Goal: Task Accomplishment & Management: Use online tool/utility

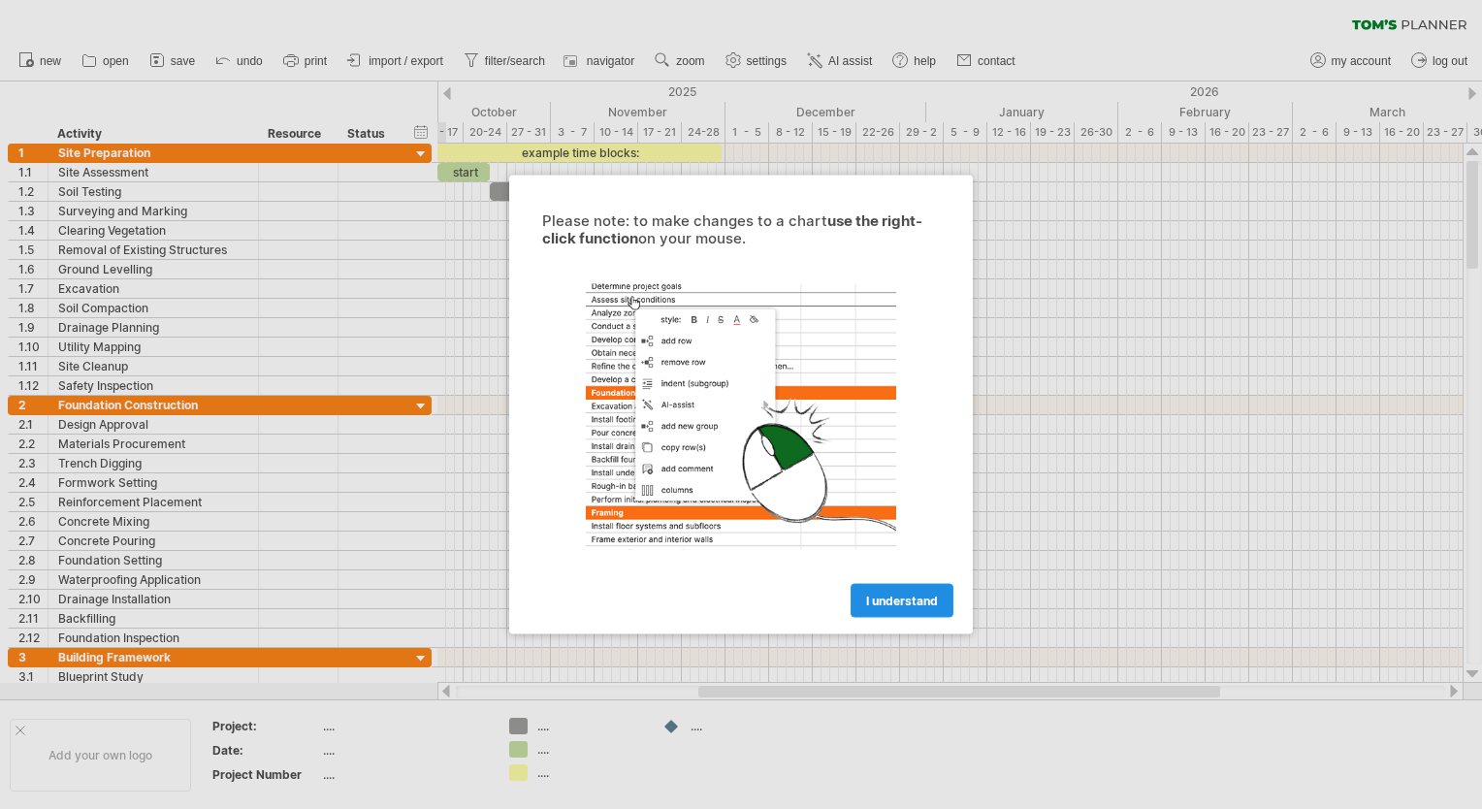
click at [897, 598] on span "I understand" at bounding box center [902, 601] width 72 height 15
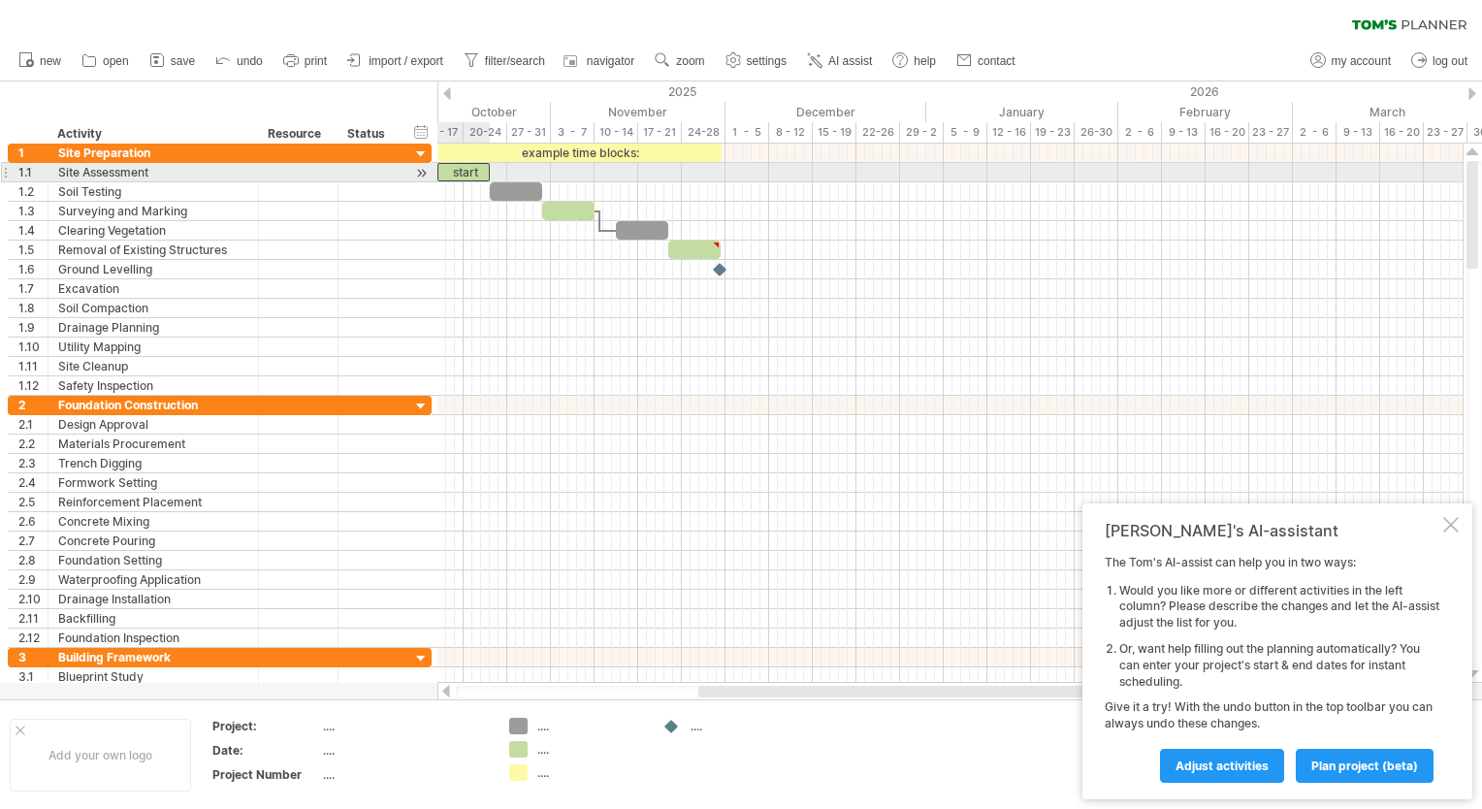
click at [462, 176] on div "start" at bounding box center [463, 172] width 52 height 18
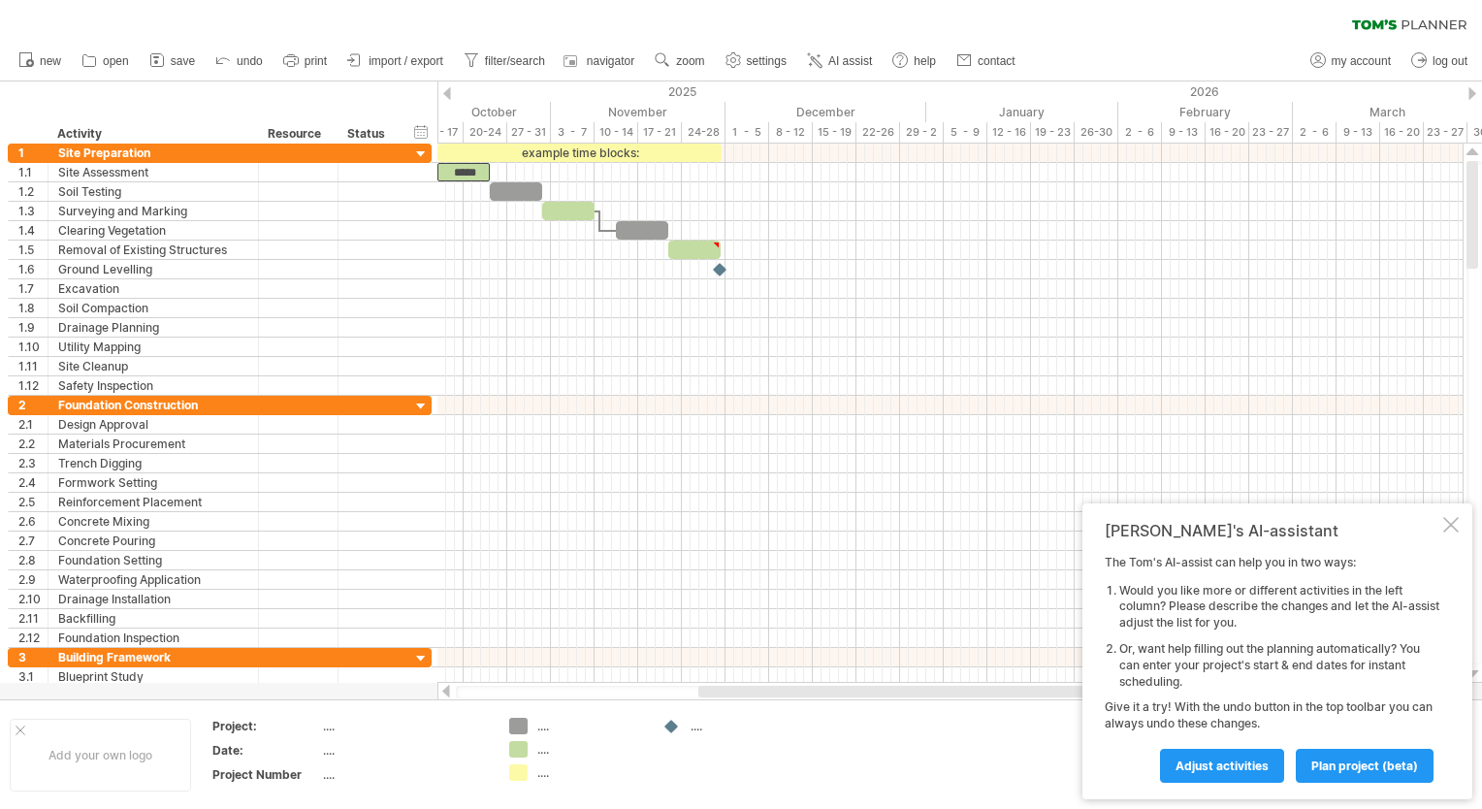
click at [449, 87] on div at bounding box center [447, 93] width 8 height 13
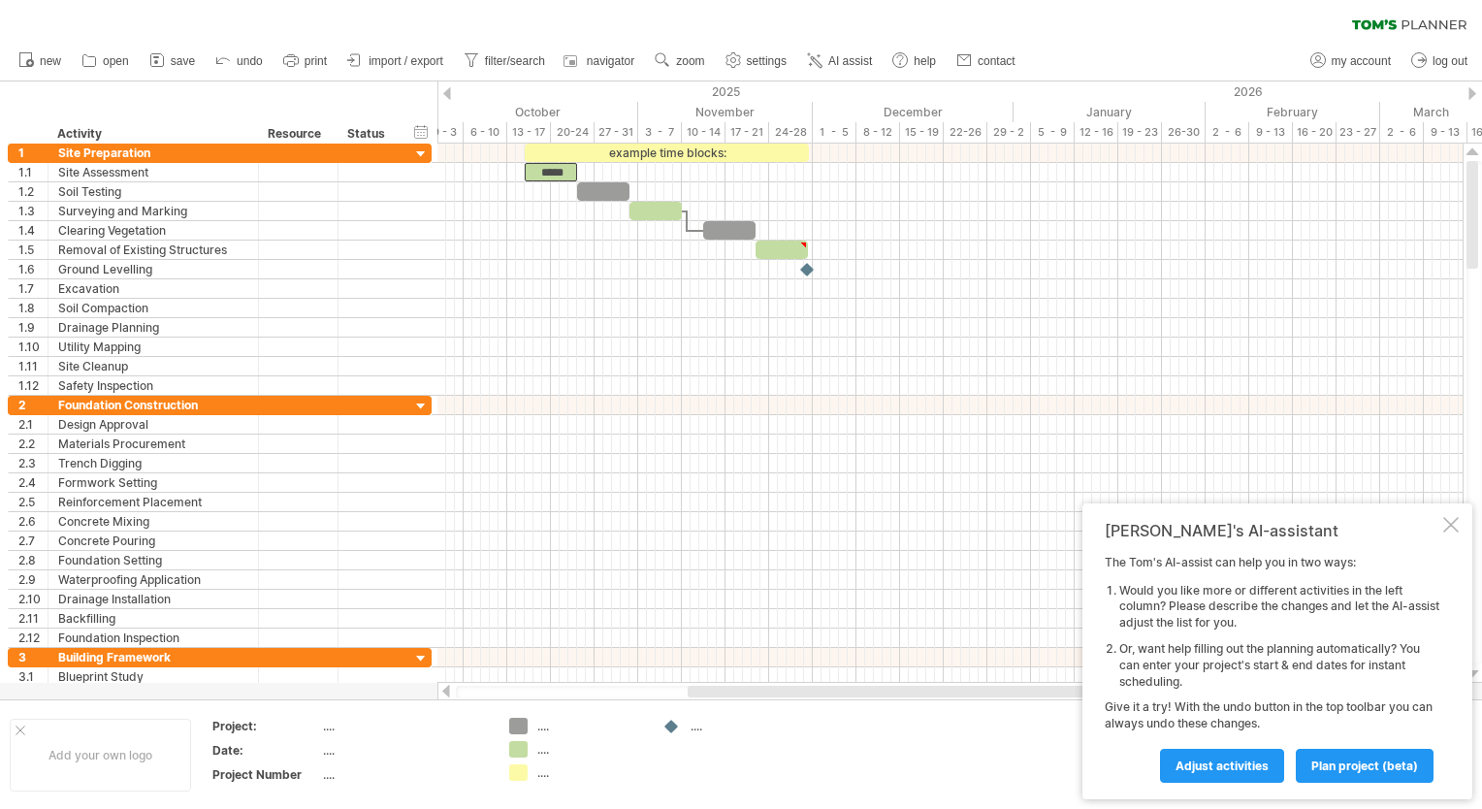
click at [449, 87] on div at bounding box center [447, 93] width 8 height 13
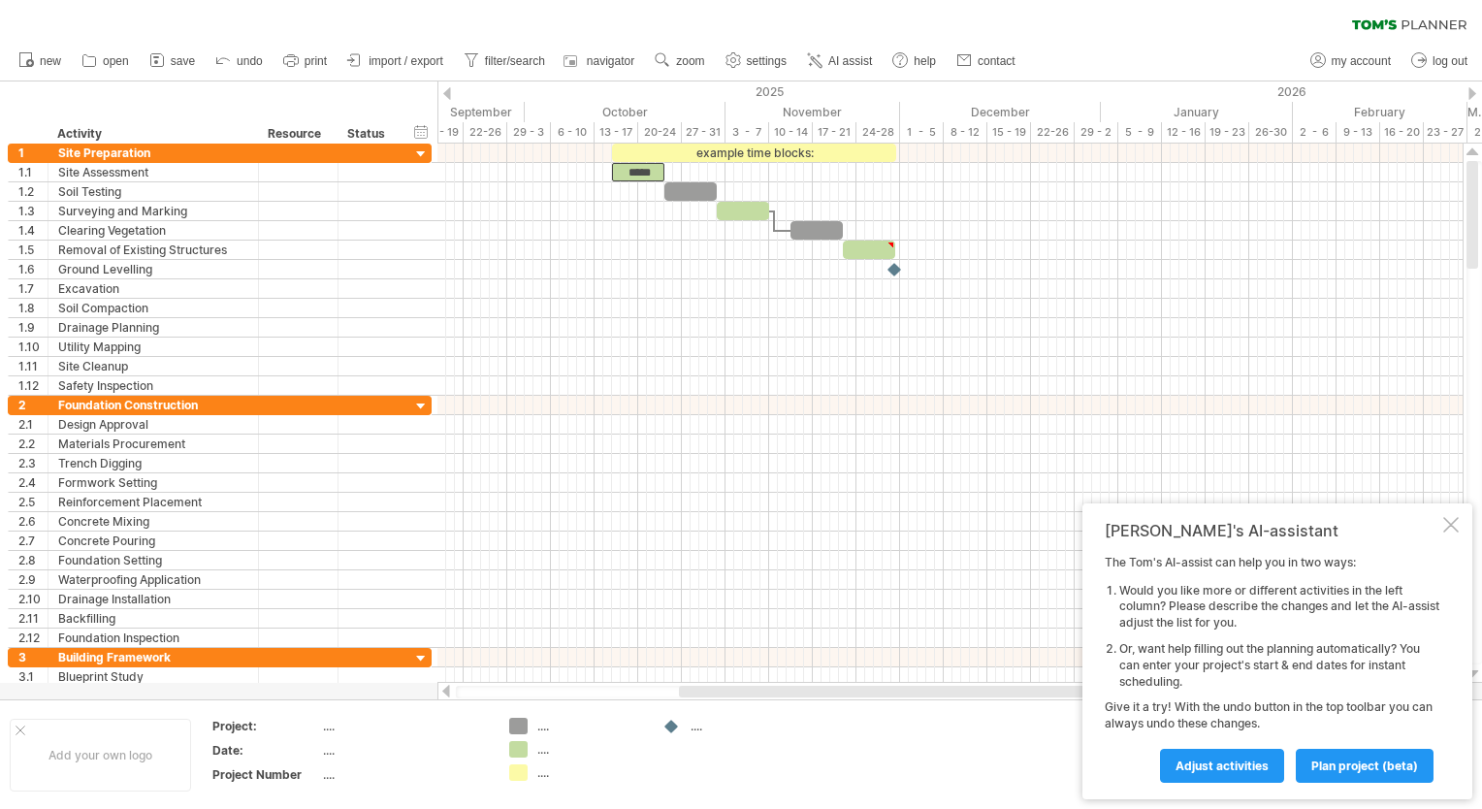
click at [449, 87] on div at bounding box center [447, 93] width 8 height 13
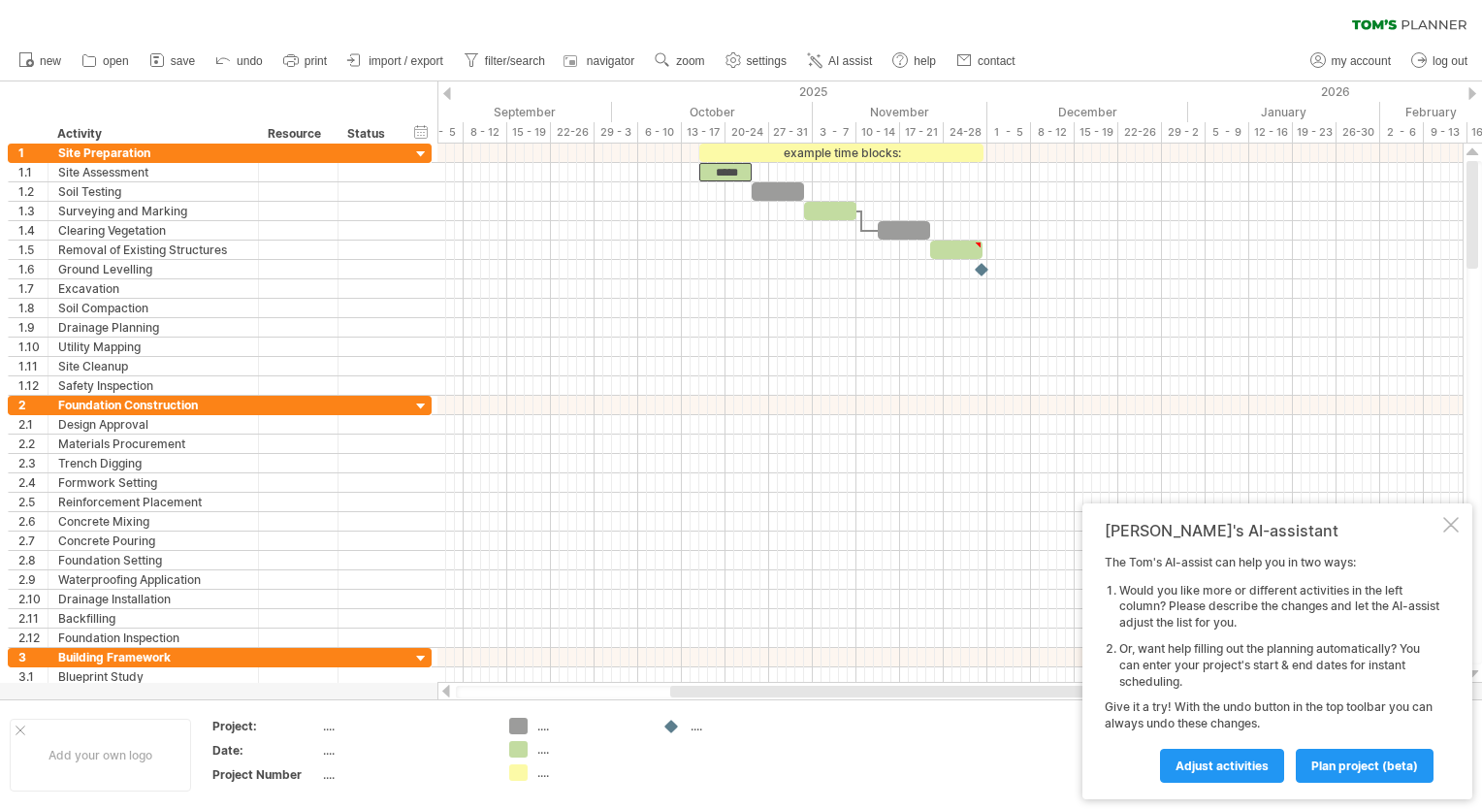
click at [449, 87] on div at bounding box center [447, 93] width 8 height 13
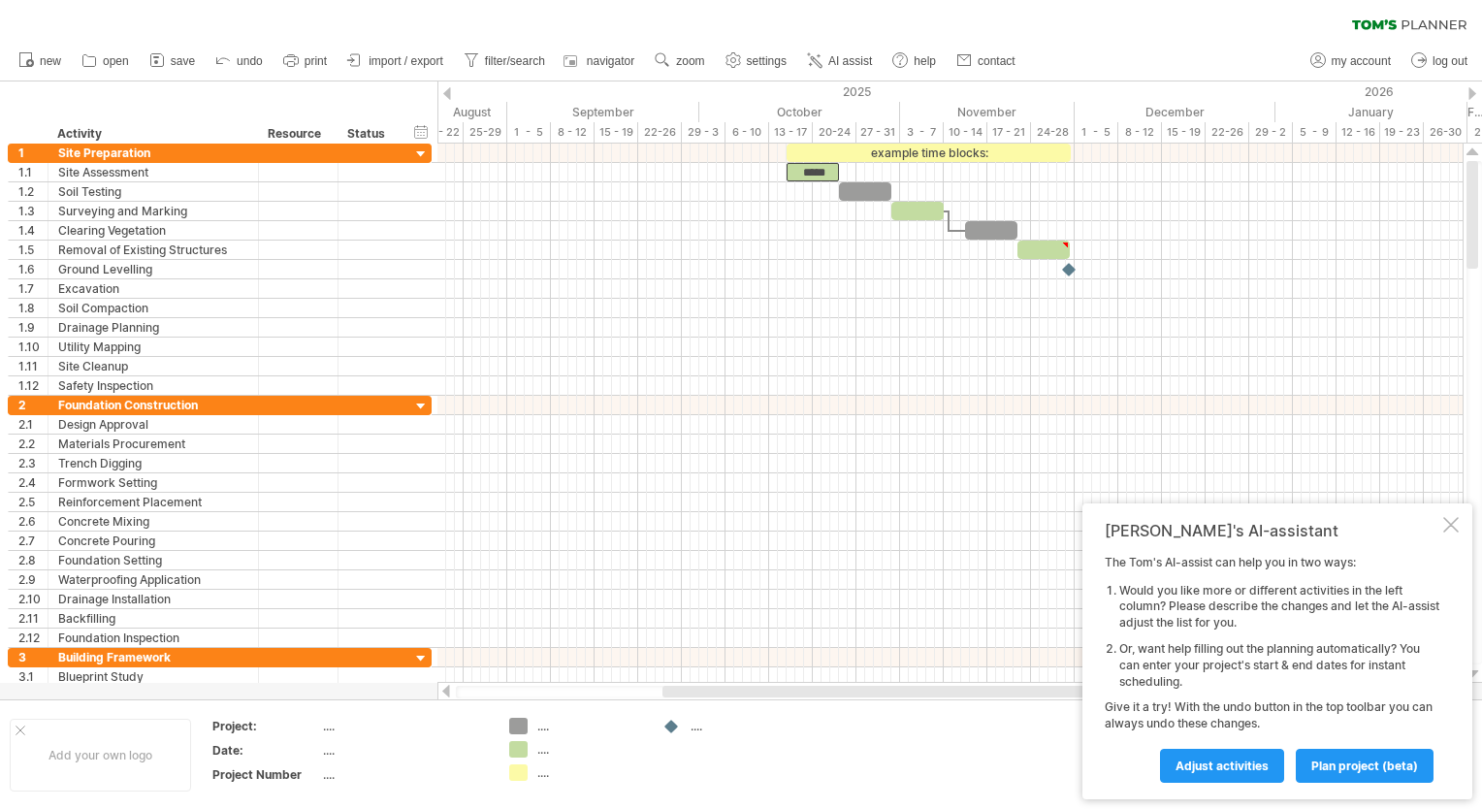
click at [449, 87] on div at bounding box center [447, 93] width 8 height 13
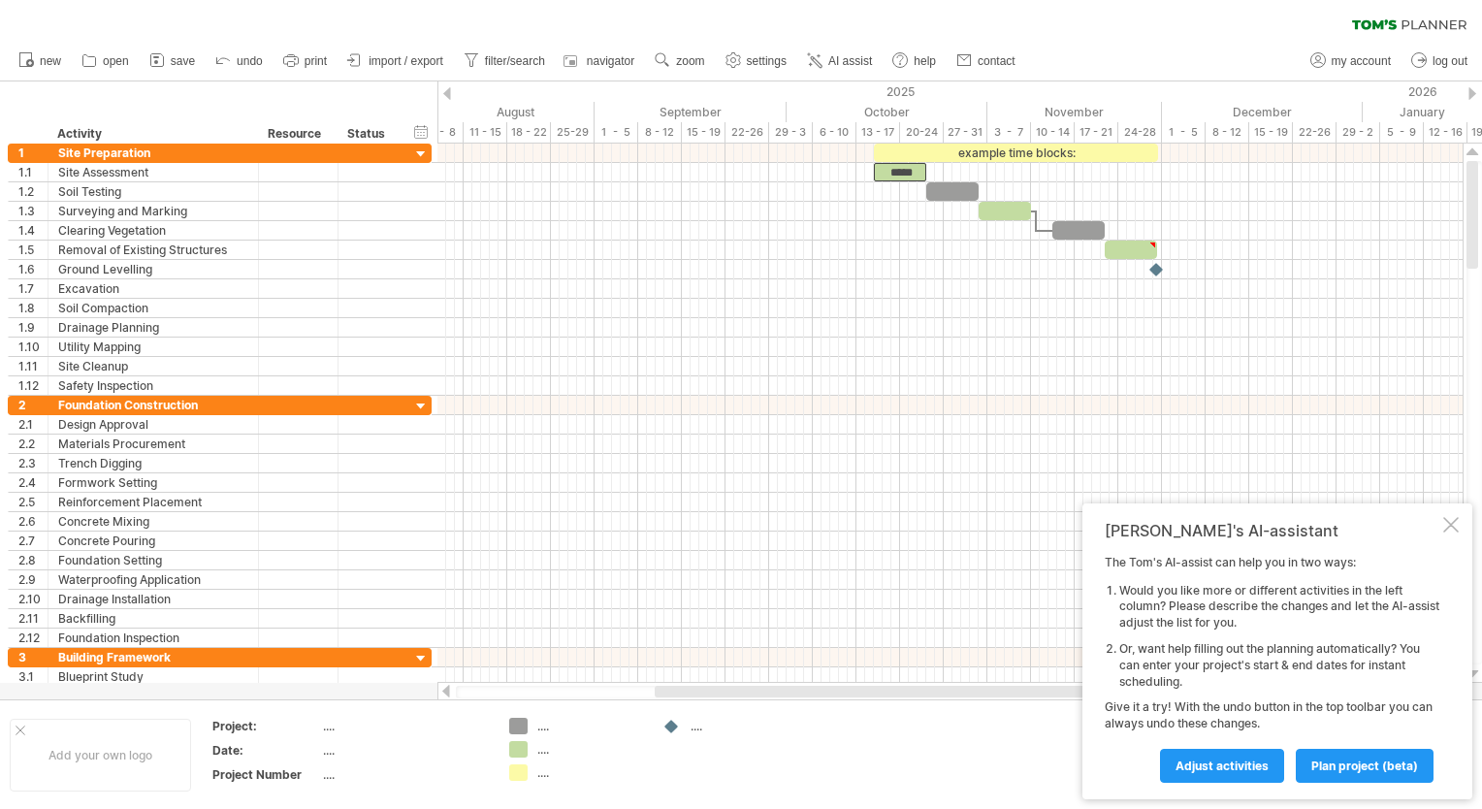
click at [449, 87] on div at bounding box center [447, 93] width 8 height 13
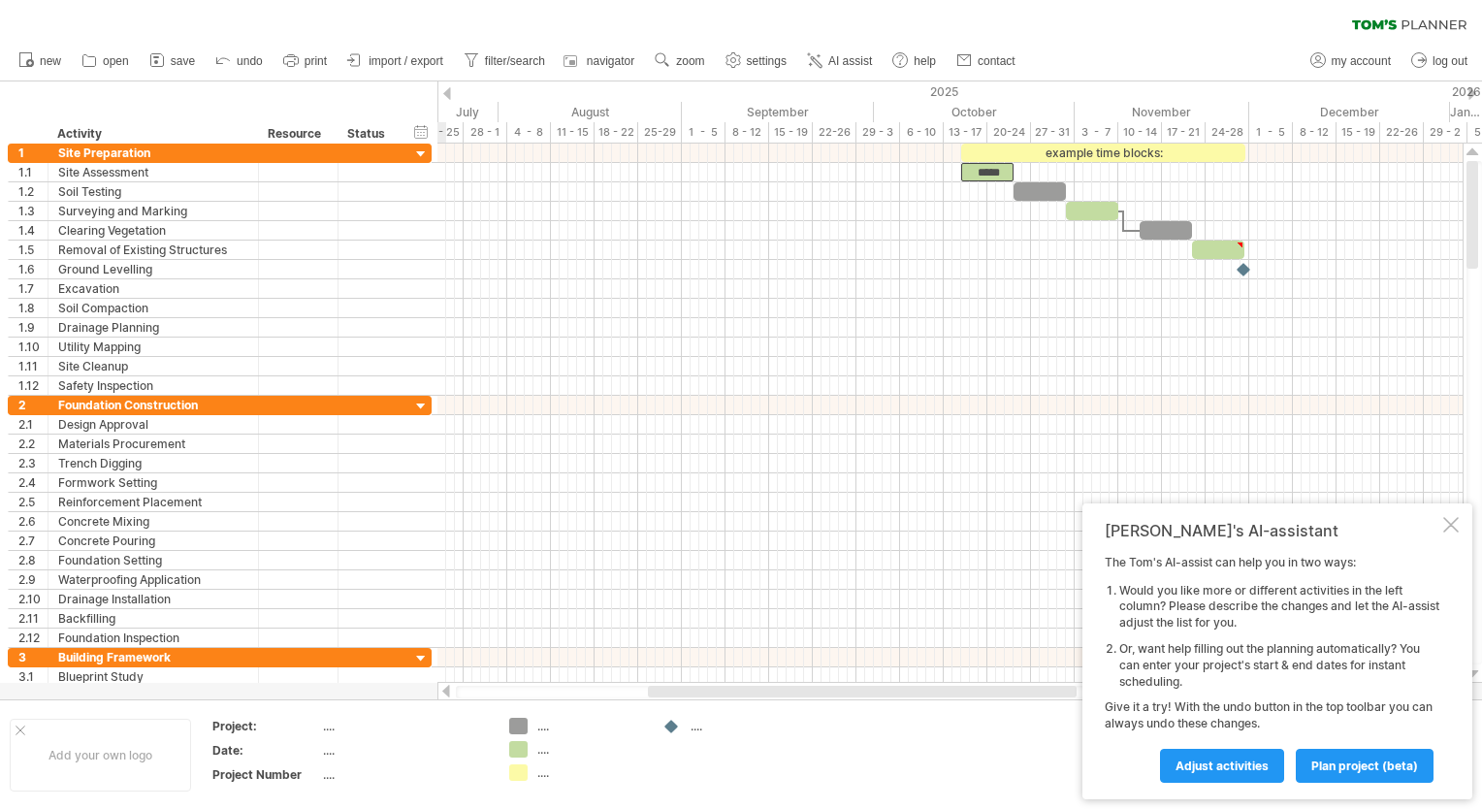
click at [449, 87] on div at bounding box center [447, 93] width 8 height 13
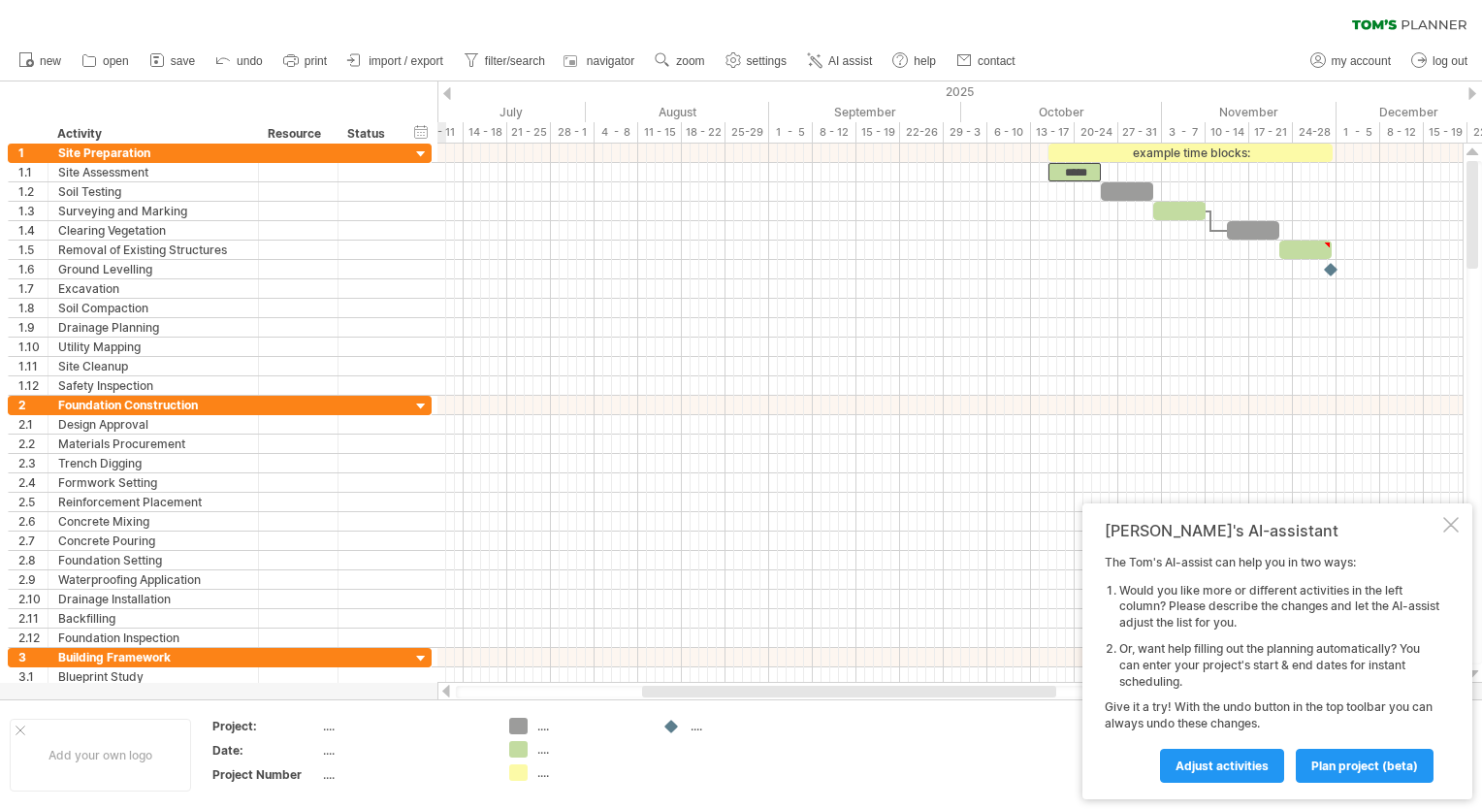
click at [449, 87] on div at bounding box center [447, 93] width 8 height 13
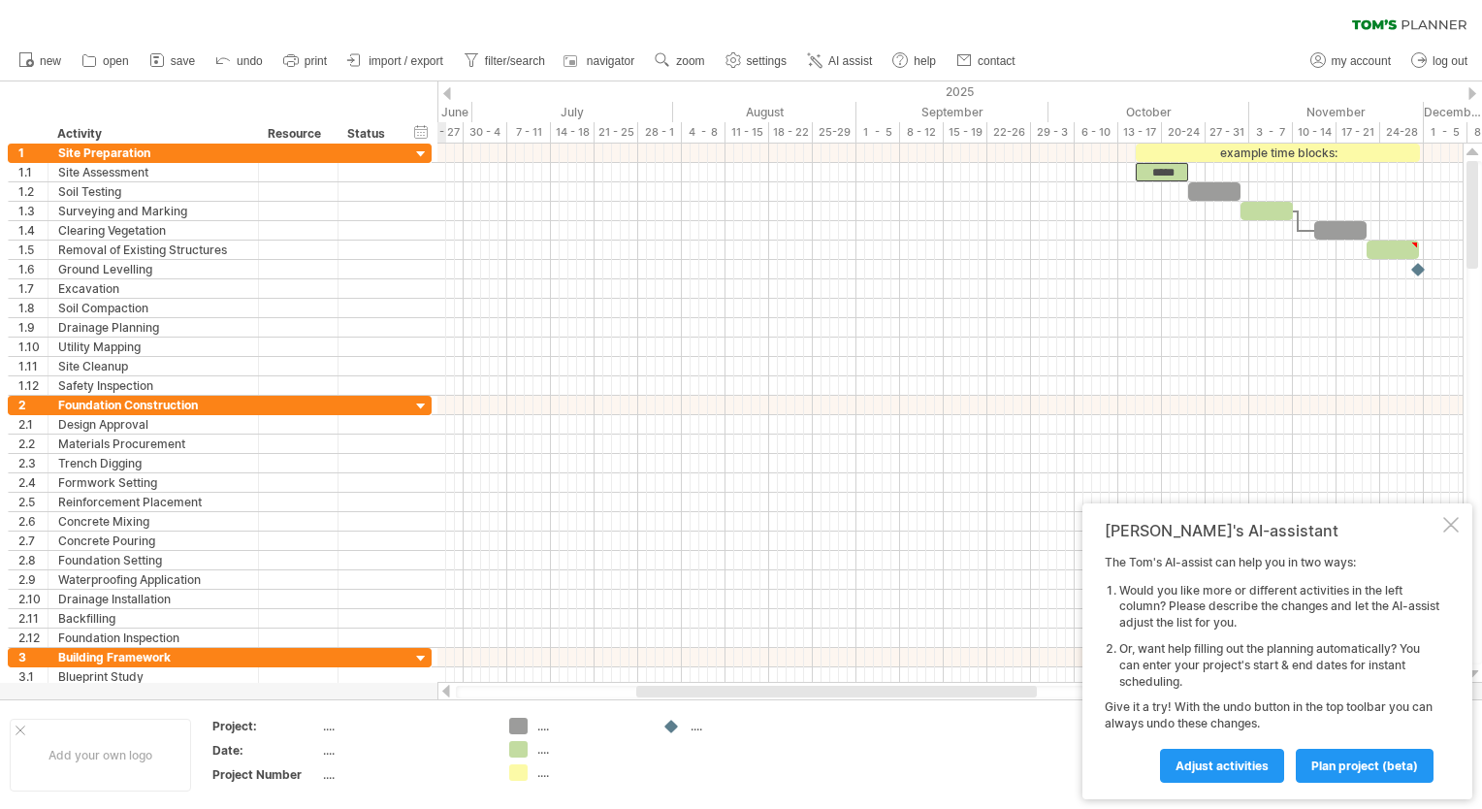
click at [449, 87] on div at bounding box center [447, 93] width 8 height 13
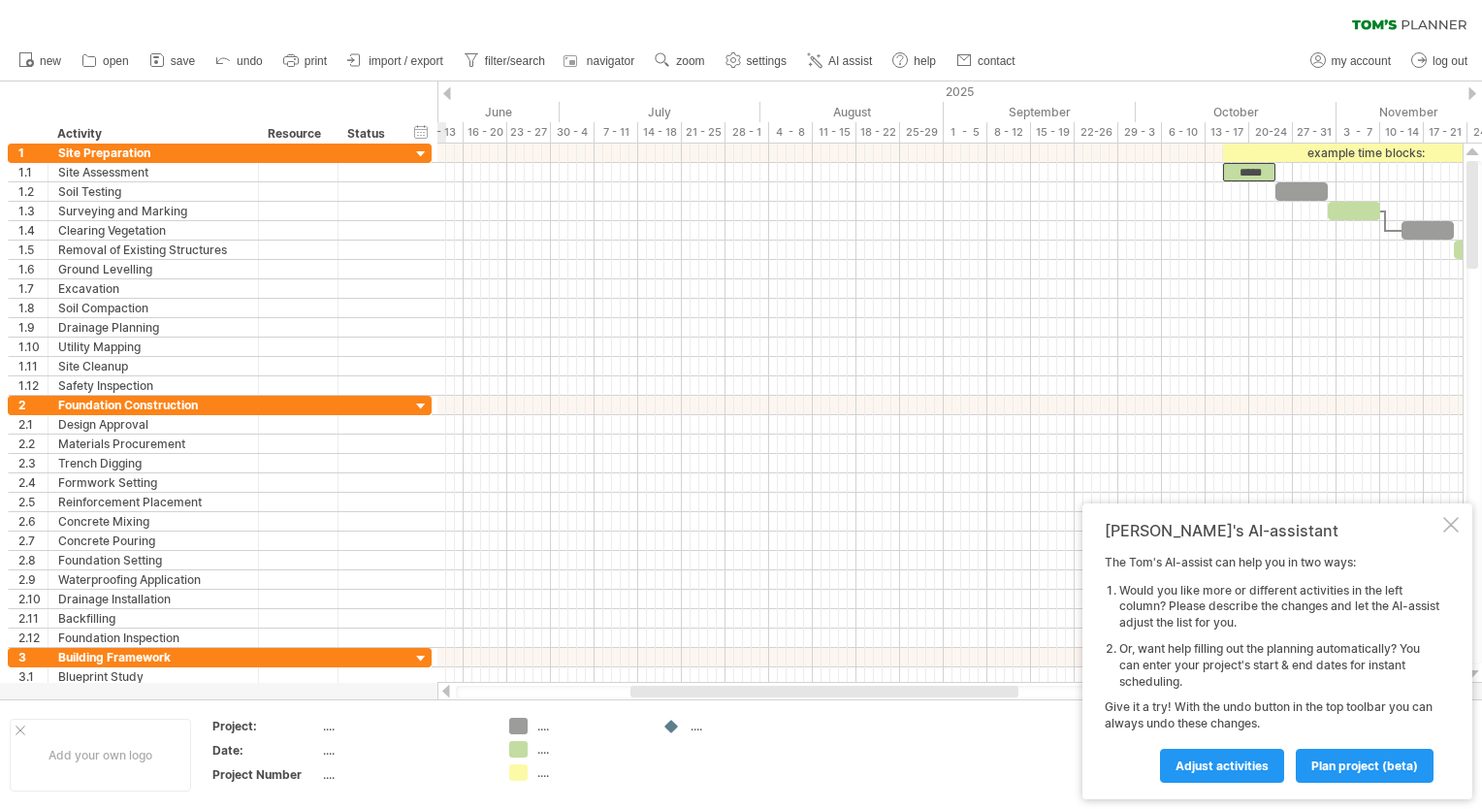
click at [449, 87] on div at bounding box center [447, 93] width 8 height 13
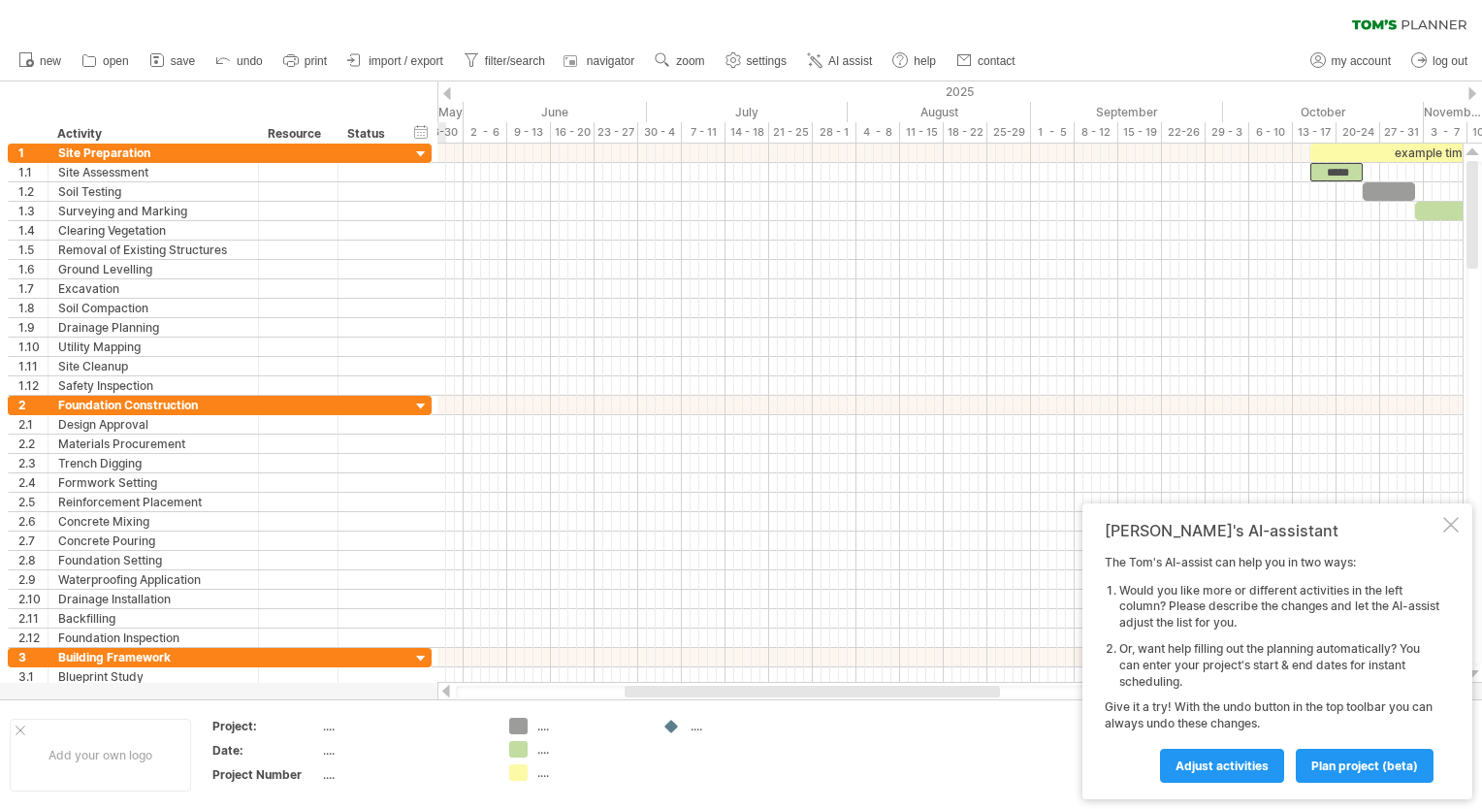
click at [449, 87] on div at bounding box center [447, 93] width 8 height 13
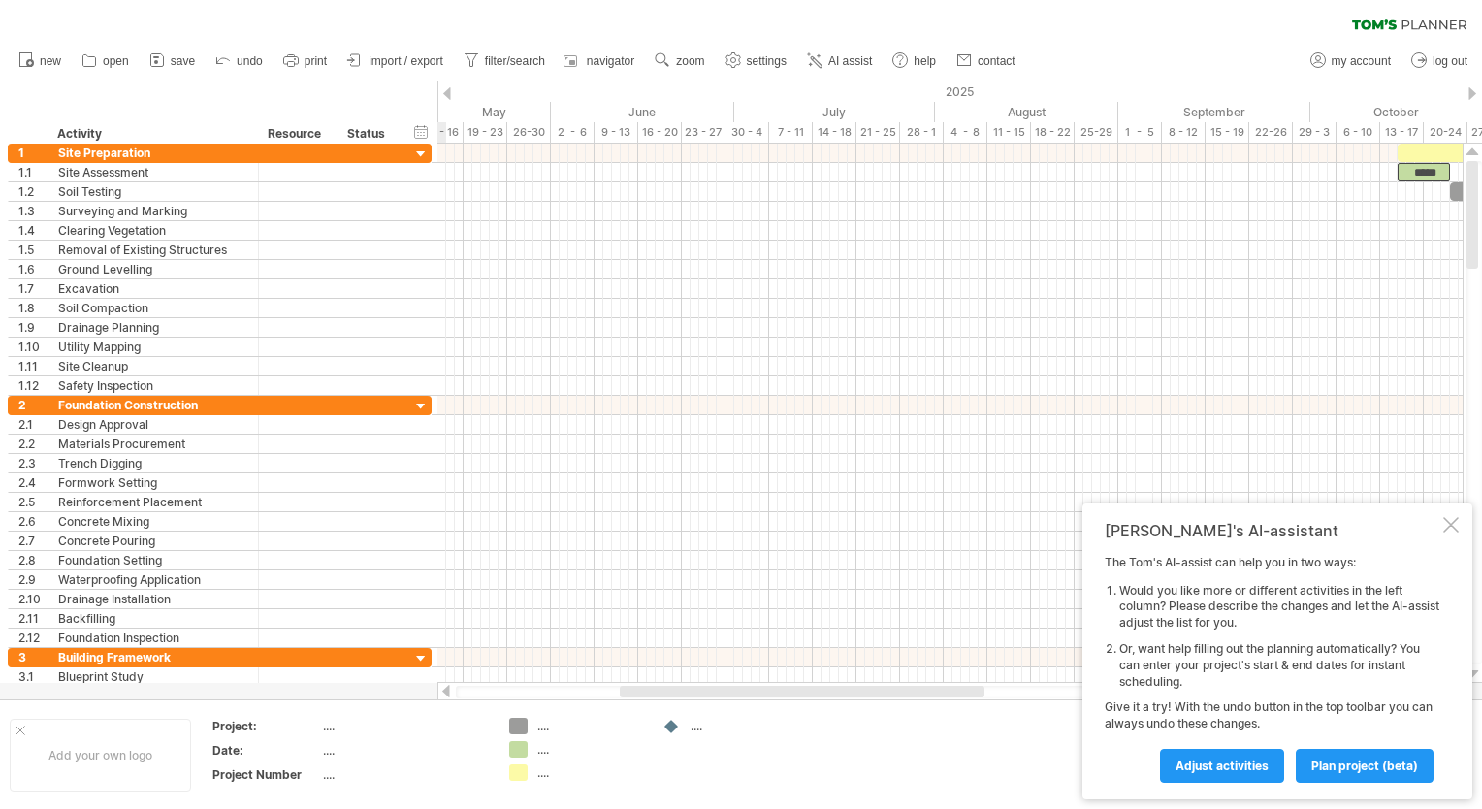
click at [449, 87] on div at bounding box center [447, 93] width 8 height 13
click at [439, 93] on div "2025" at bounding box center [834, 91] width 2279 height 20
click at [450, 85] on div "2025" at bounding box center [834, 91] width 2279 height 20
click at [445, 87] on div at bounding box center [447, 93] width 8 height 13
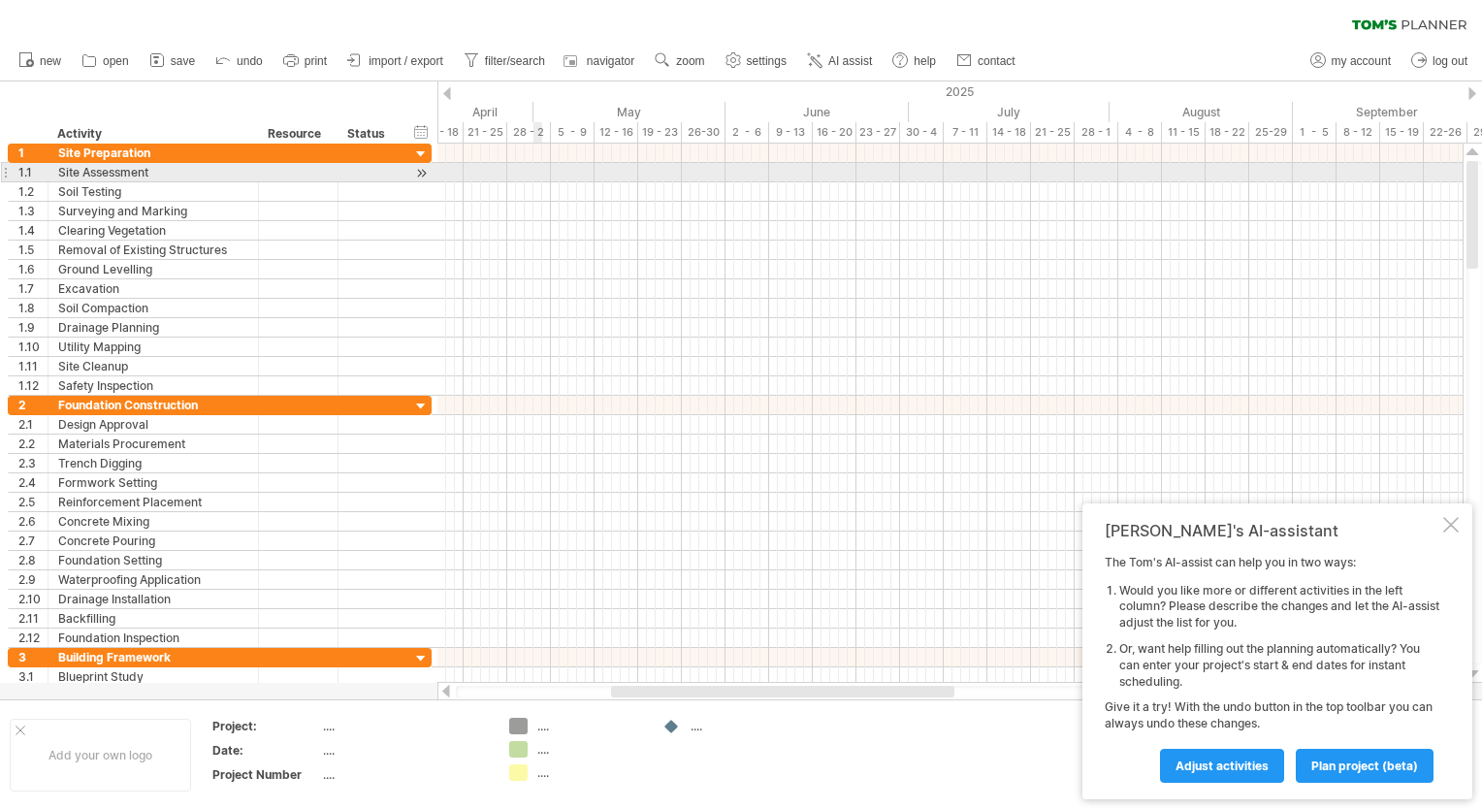
click at [540, 164] on div at bounding box center [949, 172] width 1025 height 19
click at [536, 170] on div at bounding box center [949, 172] width 1025 height 19
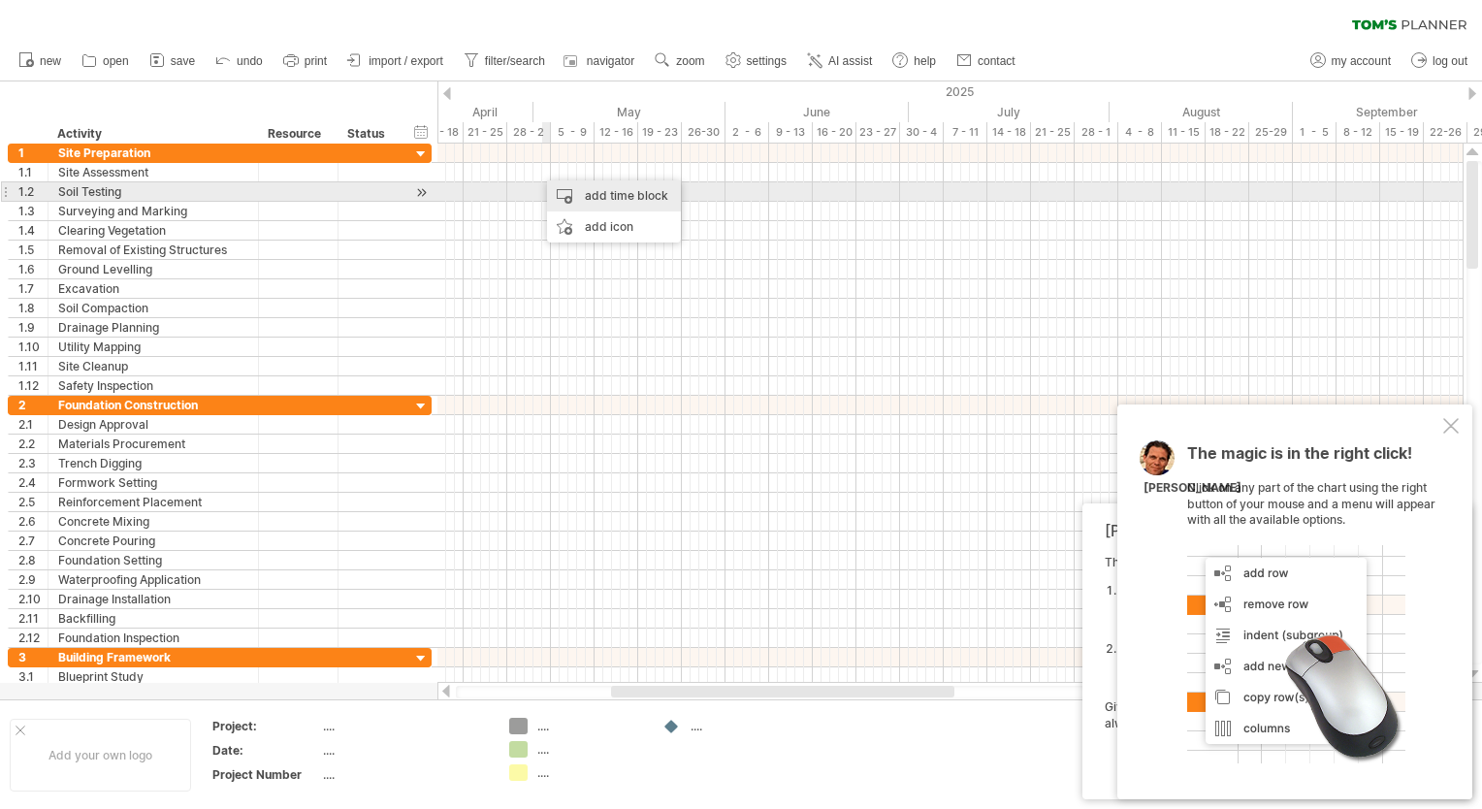
click at [572, 195] on div "add time block" at bounding box center [614, 195] width 134 height 31
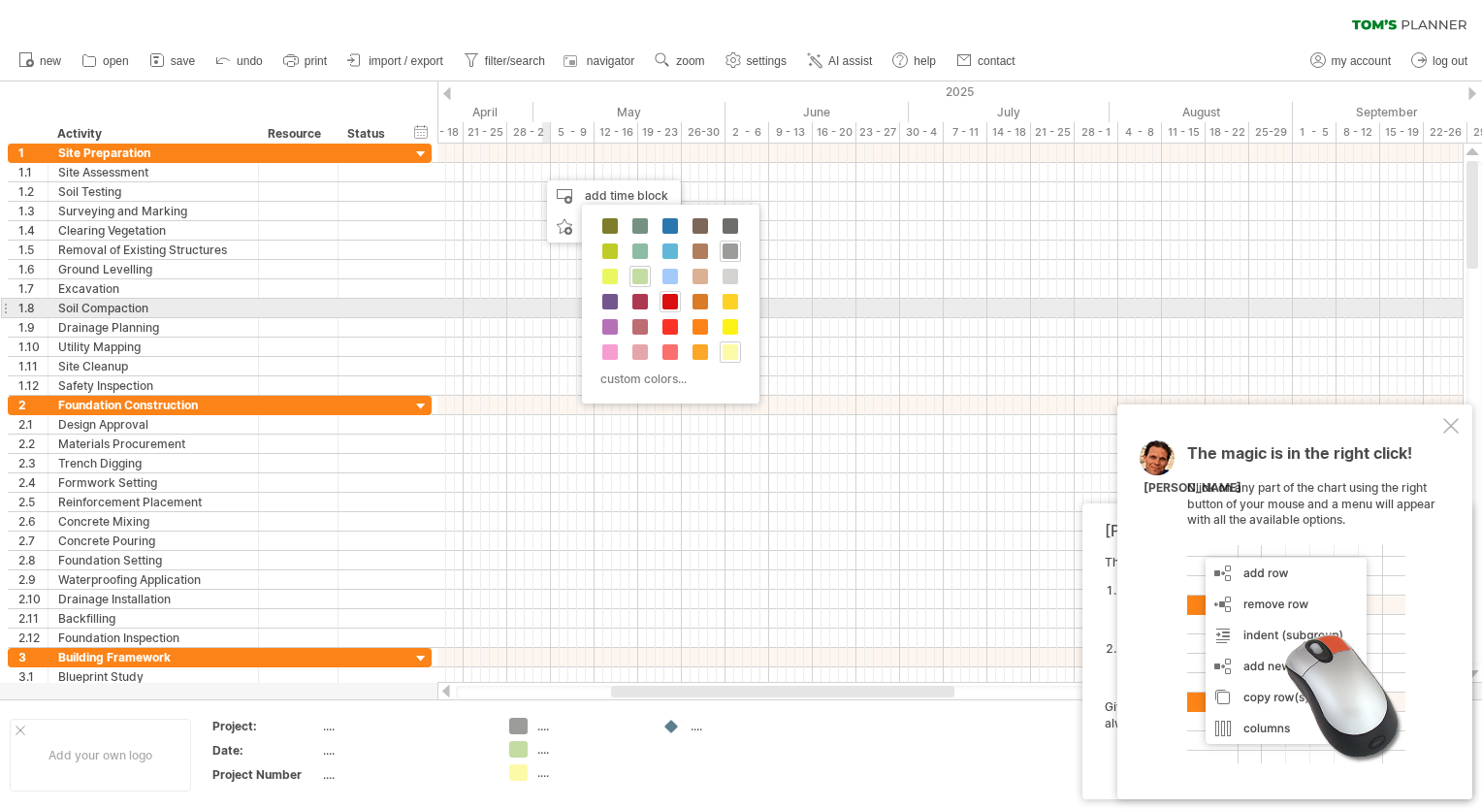
click at [674, 303] on span at bounding box center [671, 302] width 16 height 16
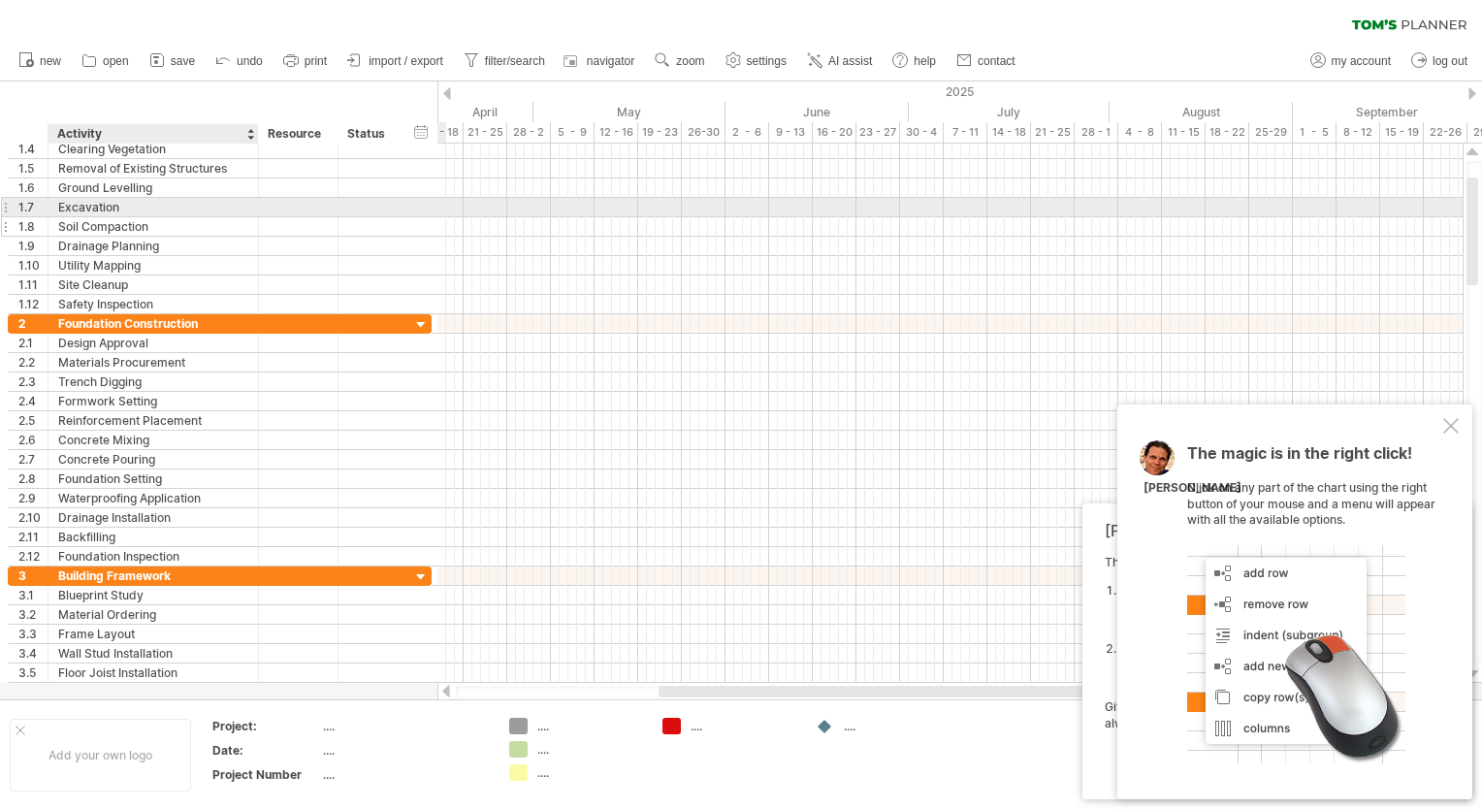
click at [256, 217] on div at bounding box center [256, 226] width 10 height 19
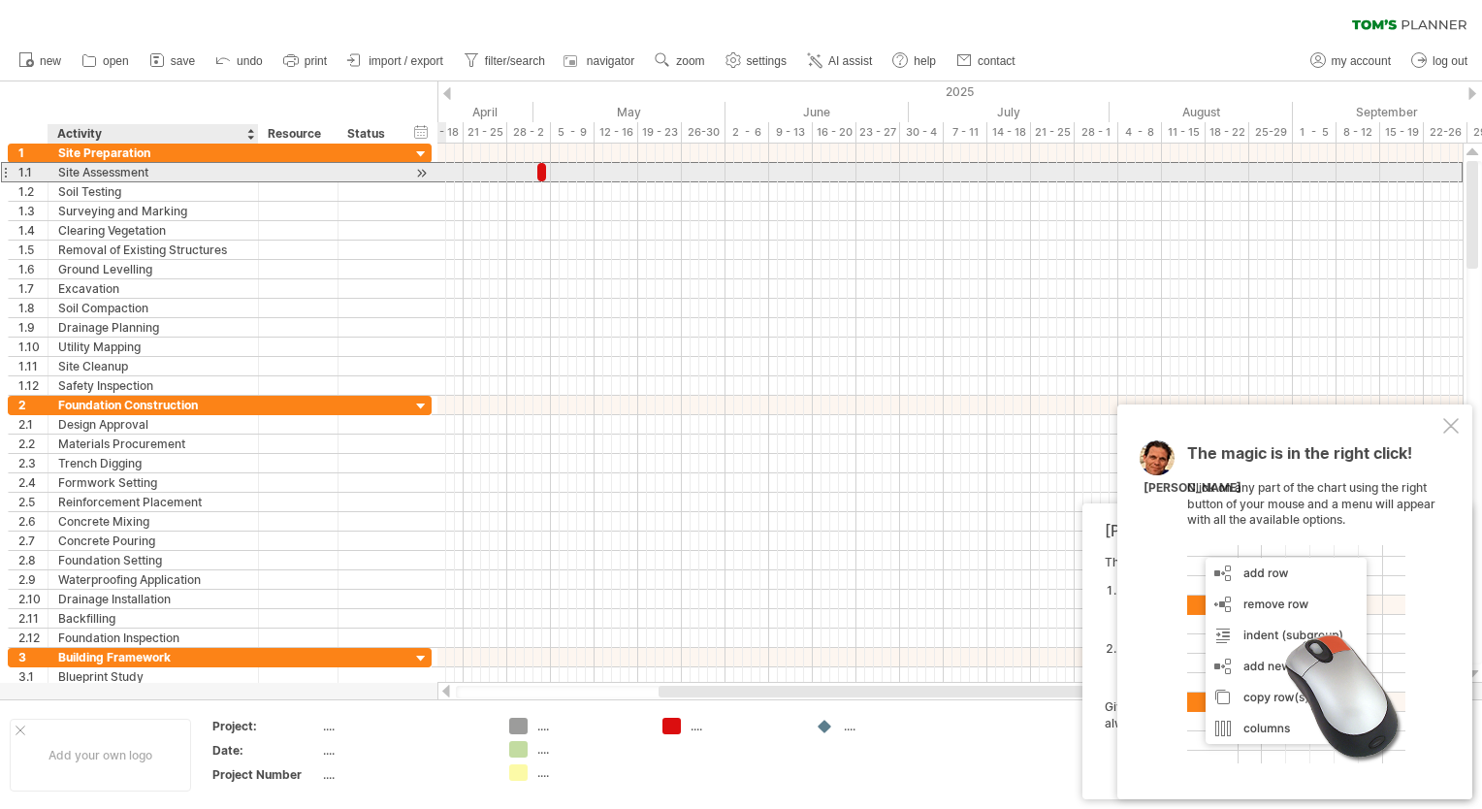
click at [210, 165] on div "Site Assessment" at bounding box center [153, 172] width 190 height 18
click at [210, 165] on input "**********" at bounding box center [153, 172] width 190 height 18
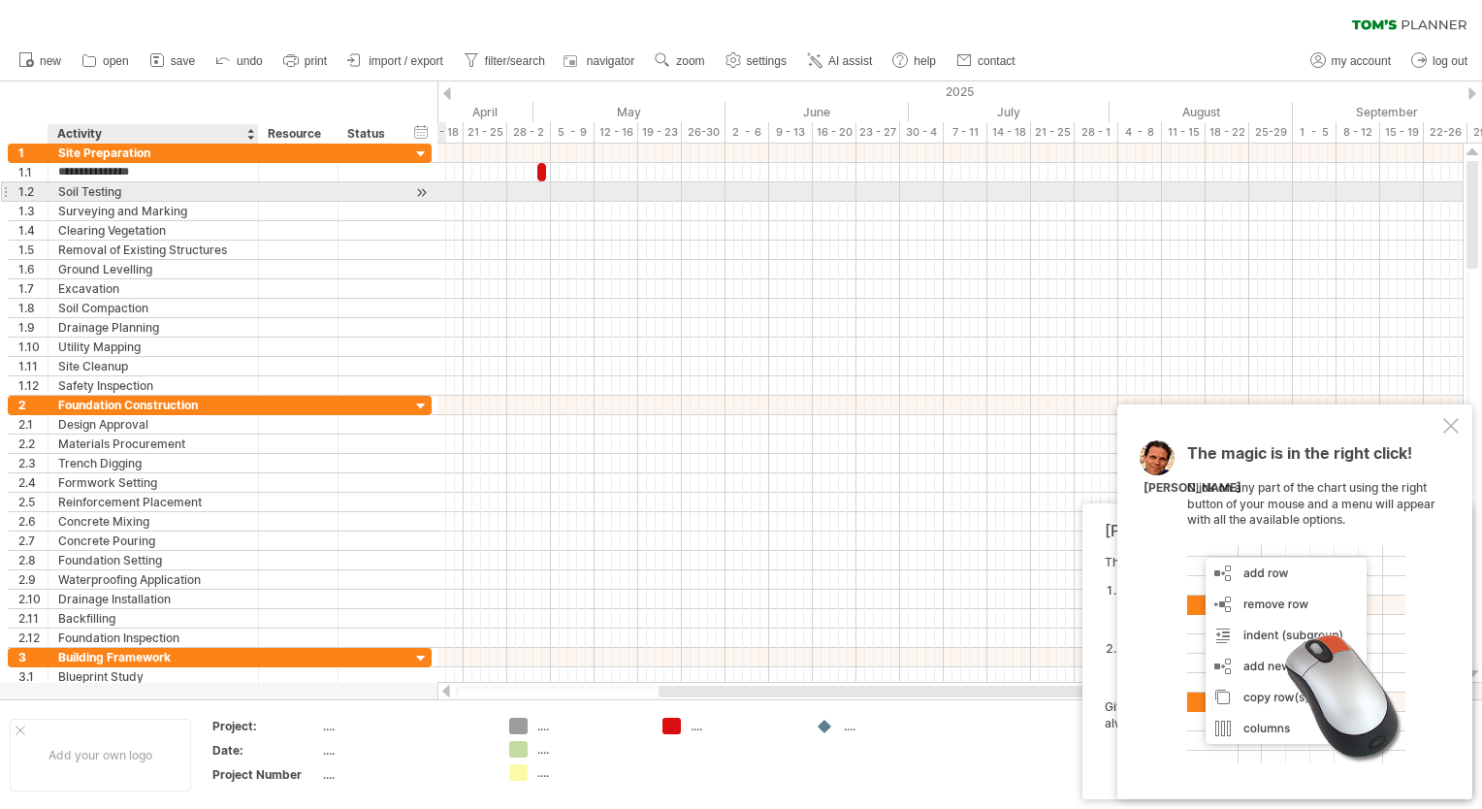
click at [225, 188] on div "Soil Testing" at bounding box center [153, 191] width 190 height 18
click at [225, 188] on input "**********" at bounding box center [153, 191] width 190 height 18
click at [231, 186] on input "**********" at bounding box center [153, 191] width 190 height 18
click at [415, 189] on div at bounding box center [421, 192] width 18 height 20
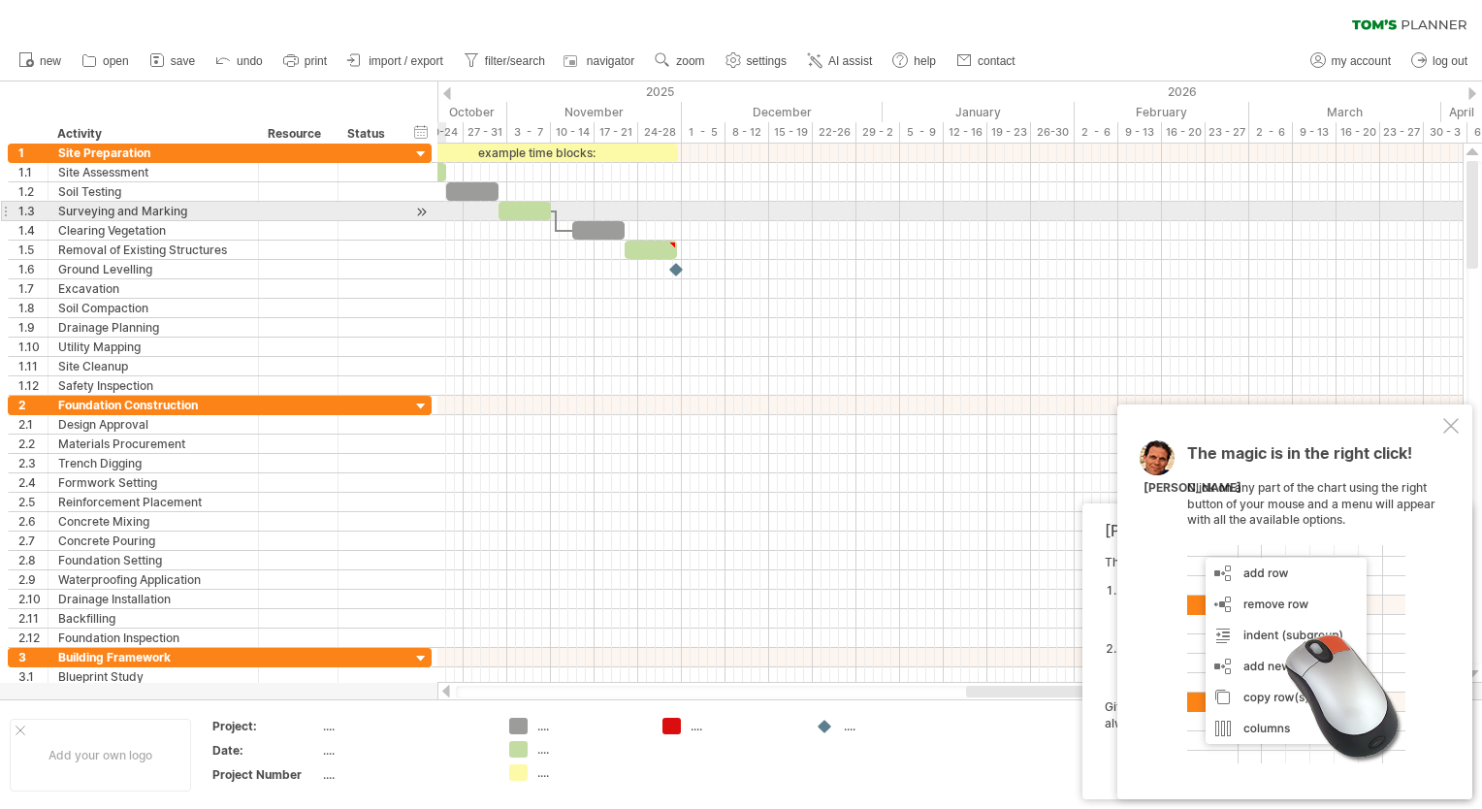
click at [422, 205] on div at bounding box center [421, 212] width 18 height 20
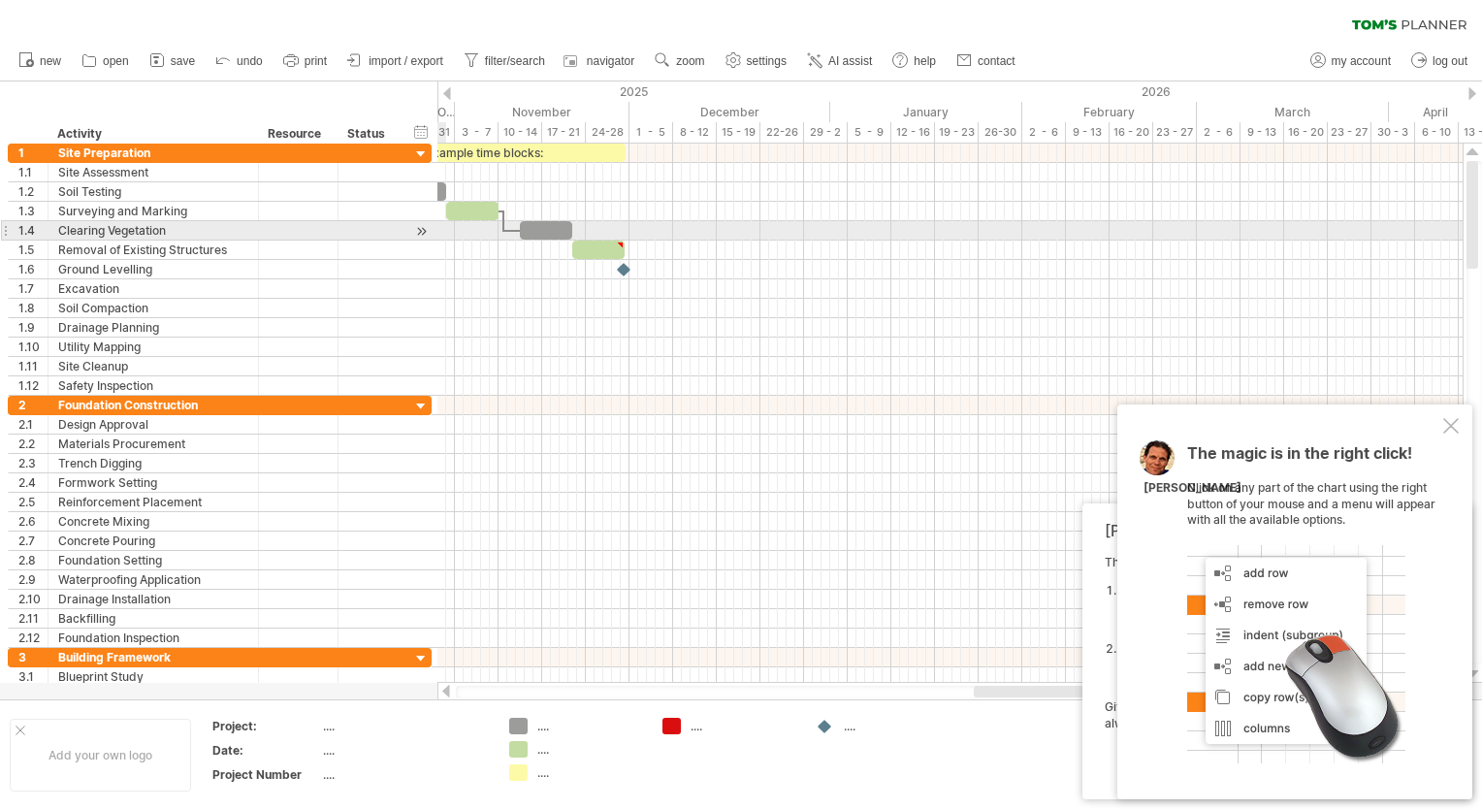
click at [426, 228] on div at bounding box center [421, 231] width 18 height 20
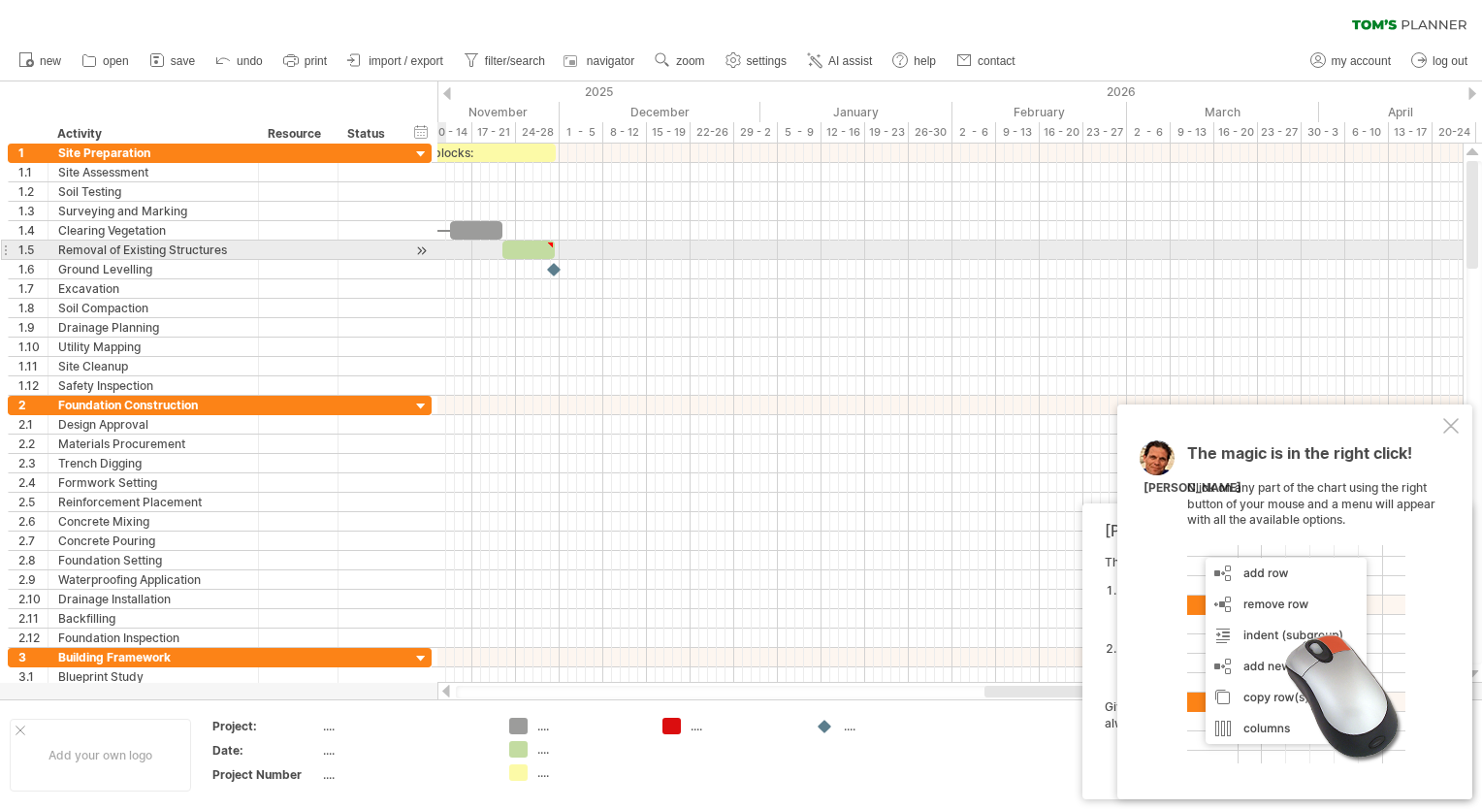
click at [419, 246] on div at bounding box center [421, 251] width 18 height 20
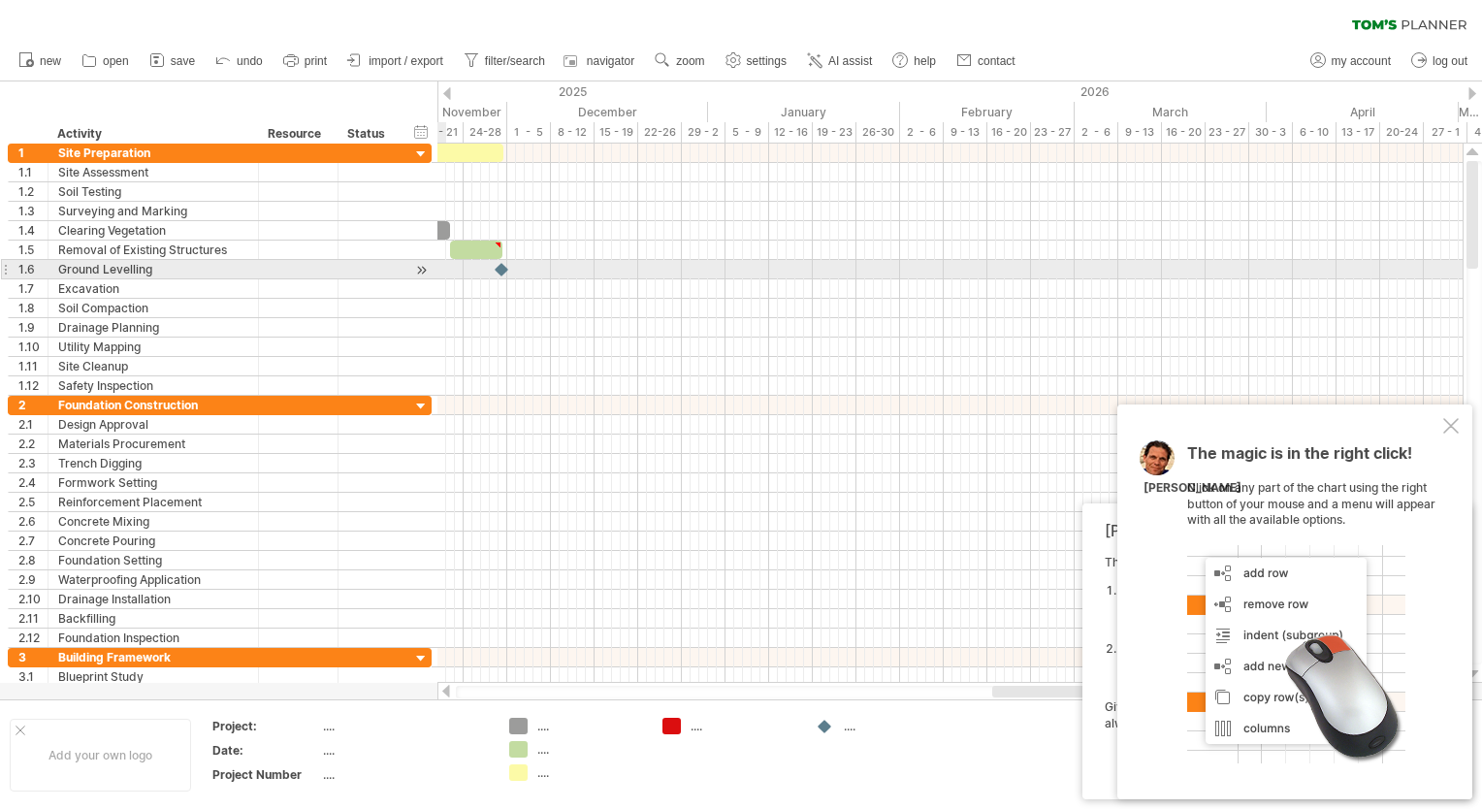
click at [419, 274] on div at bounding box center [421, 270] width 18 height 20
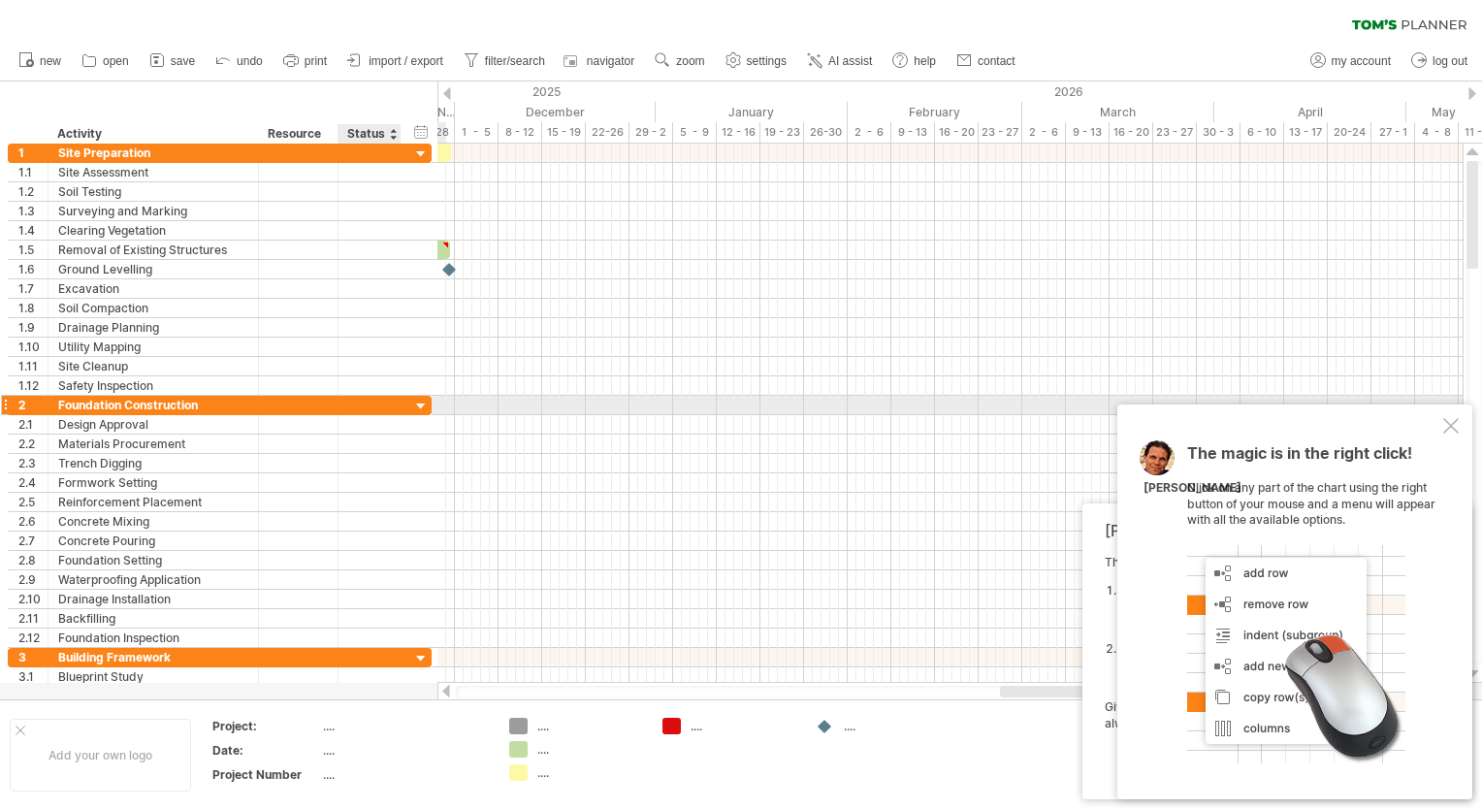
click at [416, 404] on div at bounding box center [421, 407] width 18 height 18
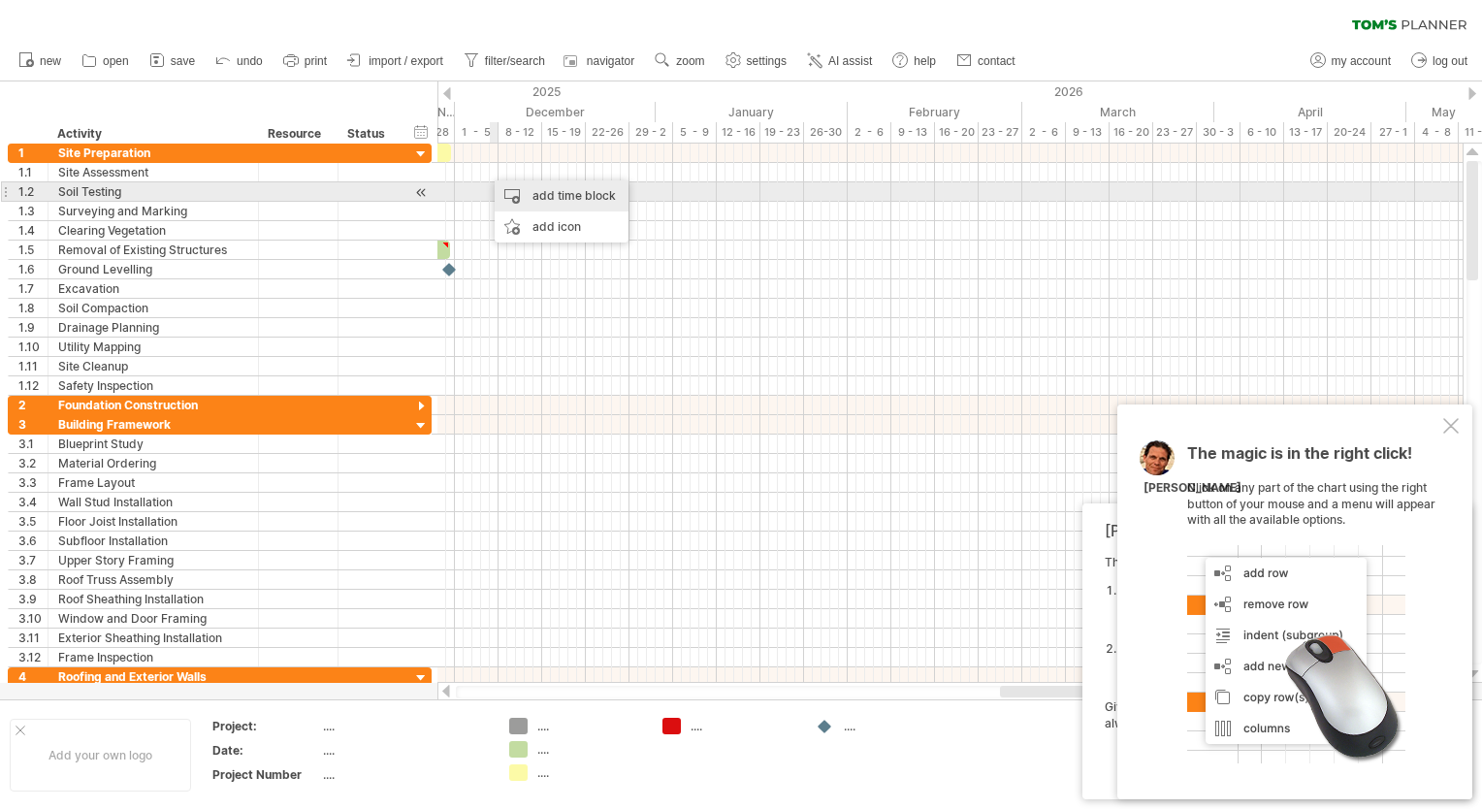
click at [545, 197] on div "add time block" at bounding box center [562, 195] width 134 height 31
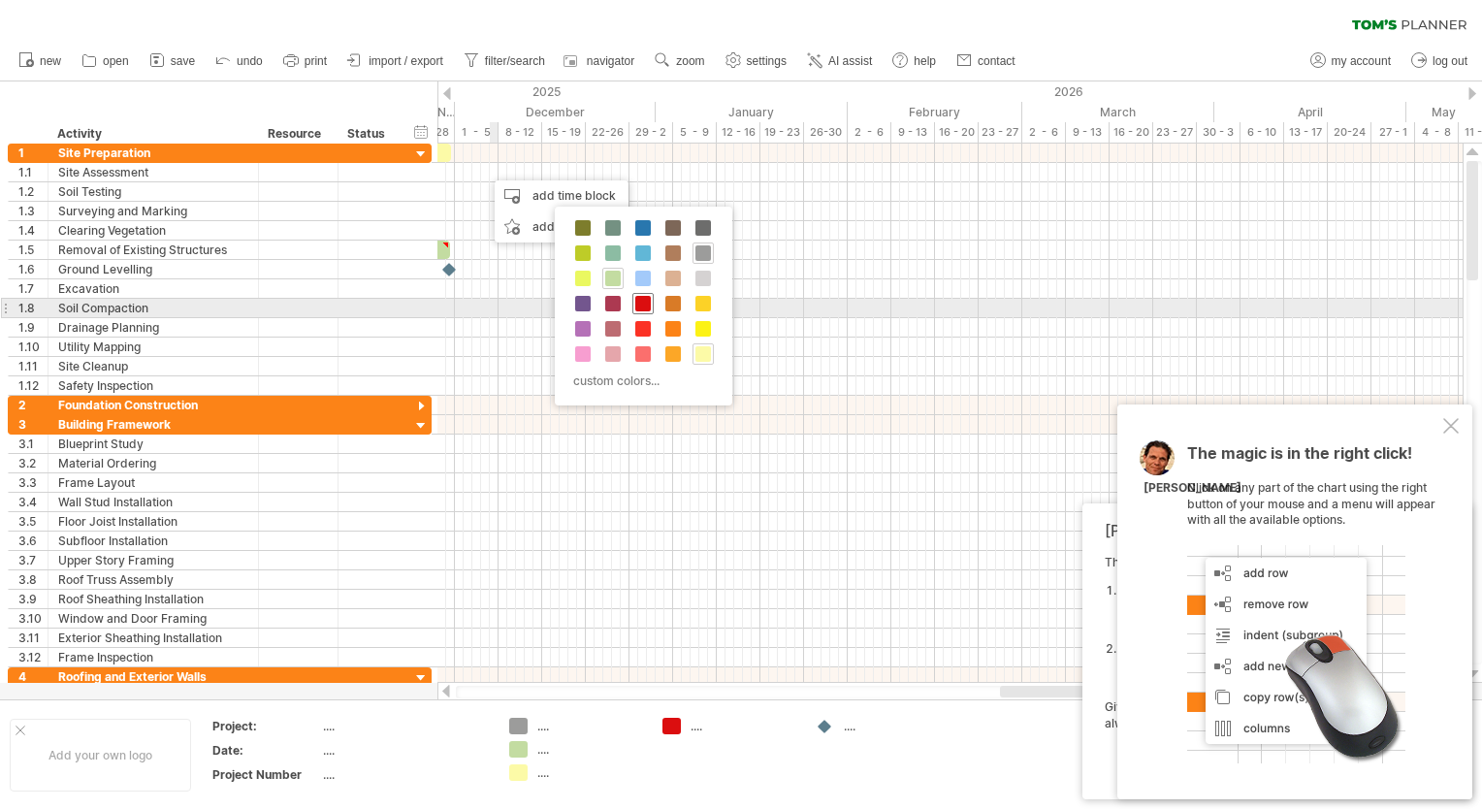
click at [636, 300] on span at bounding box center [643, 304] width 16 height 16
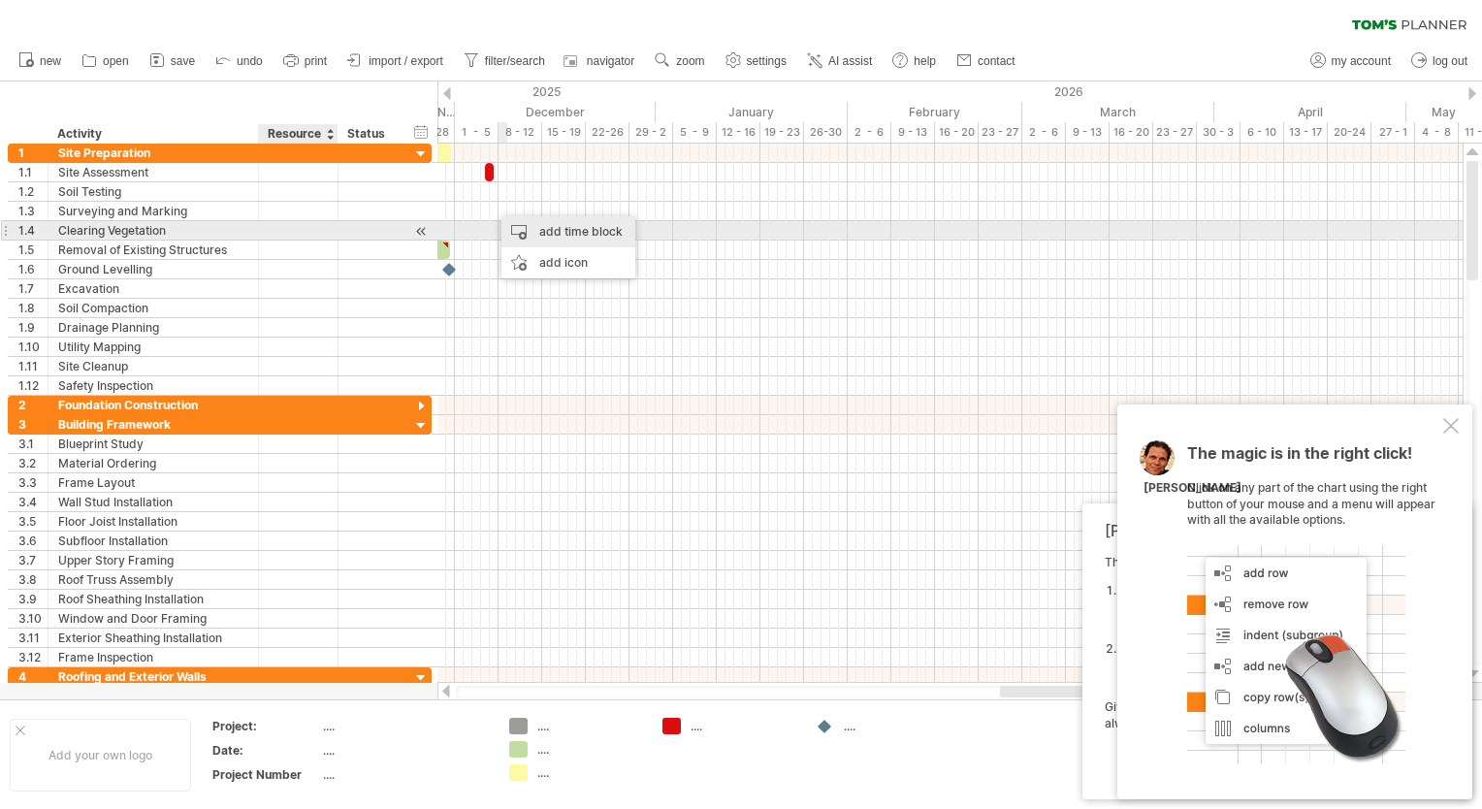
drag, startPoint x: 538, startPoint y: 228, endPoint x: 540, endPoint y: 241, distance: 12.8
click at [547, 240] on div "add time block" at bounding box center [568, 231] width 134 height 31
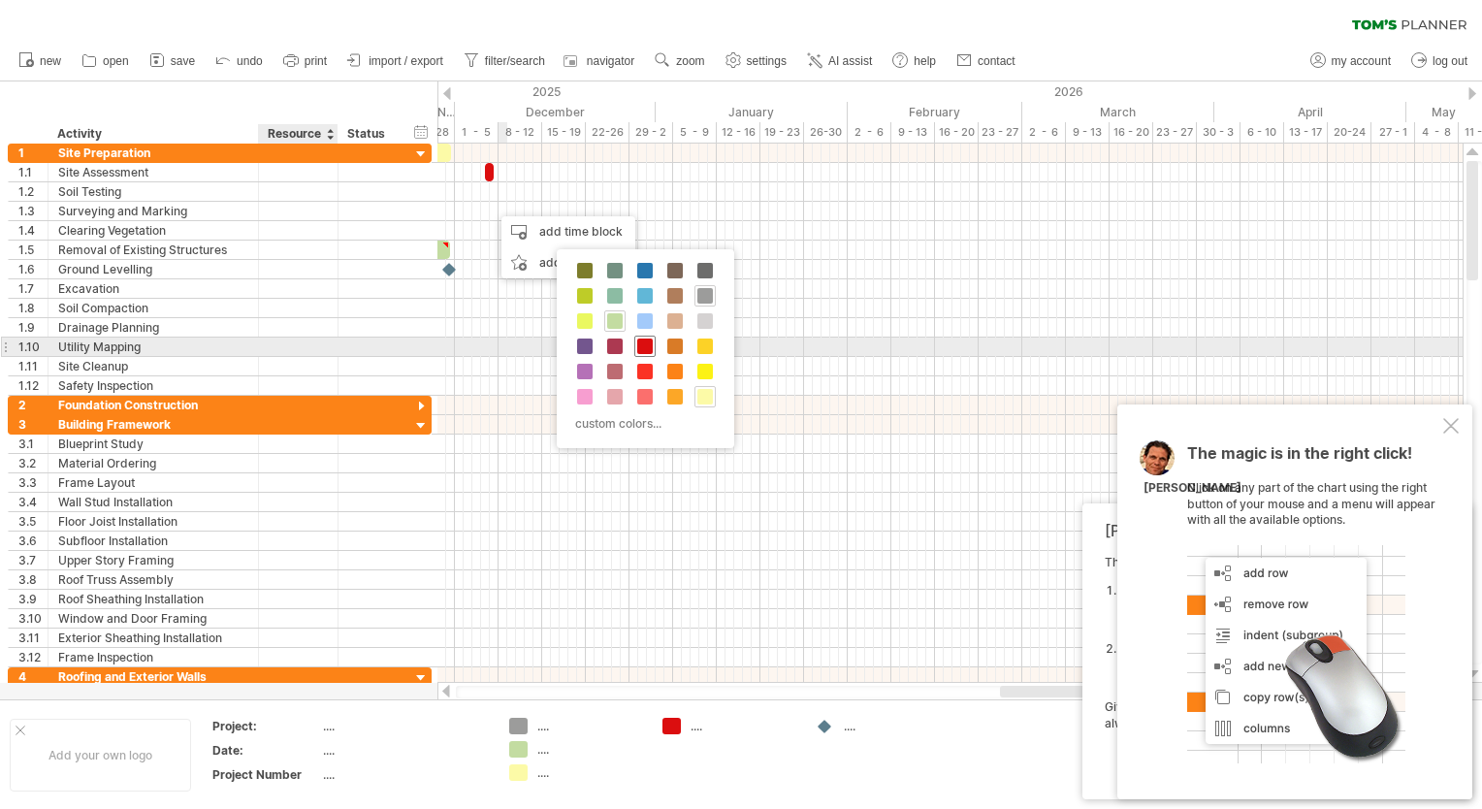
click at [643, 341] on span at bounding box center [645, 347] width 16 height 16
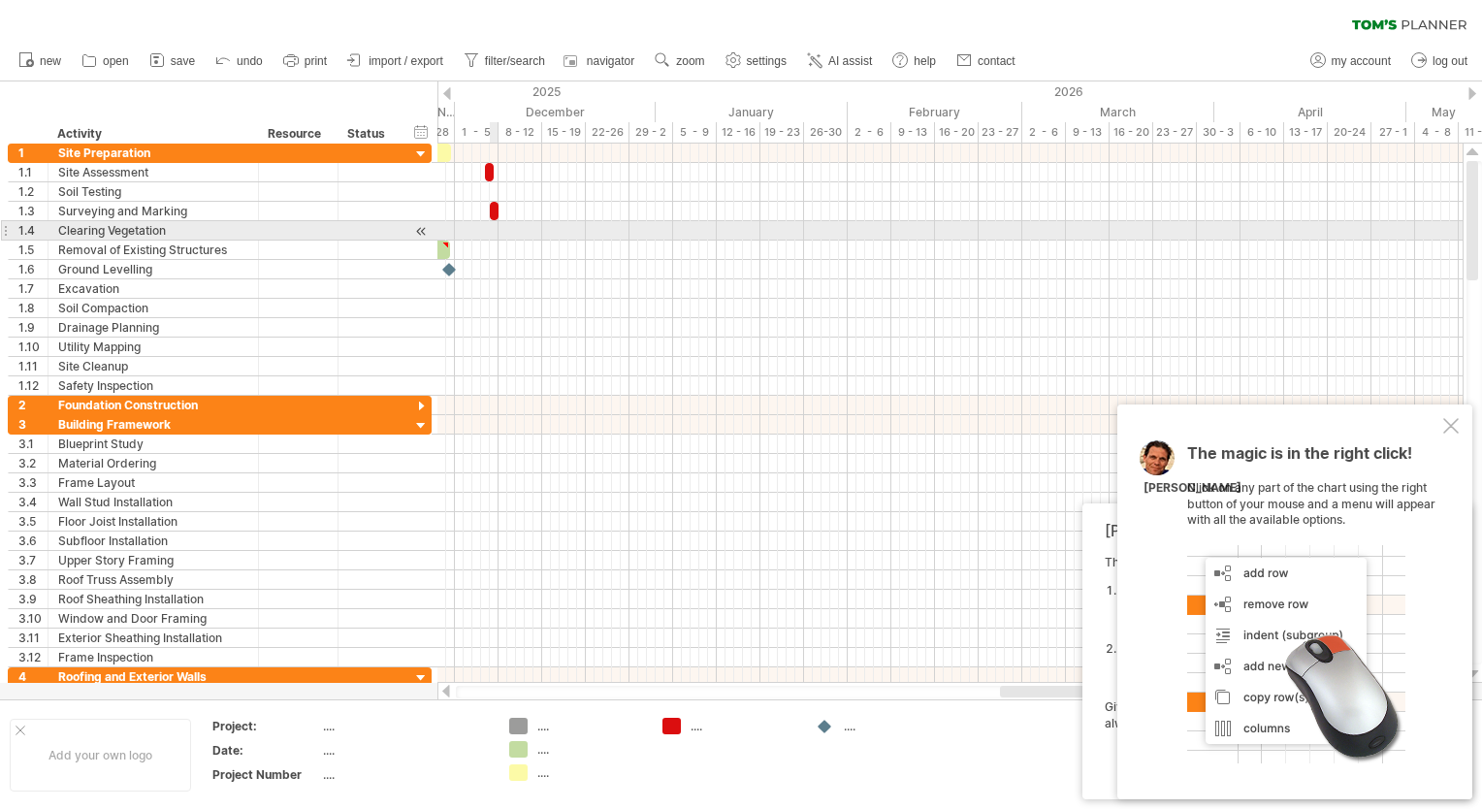
click at [497, 234] on div at bounding box center [949, 230] width 1025 height 19
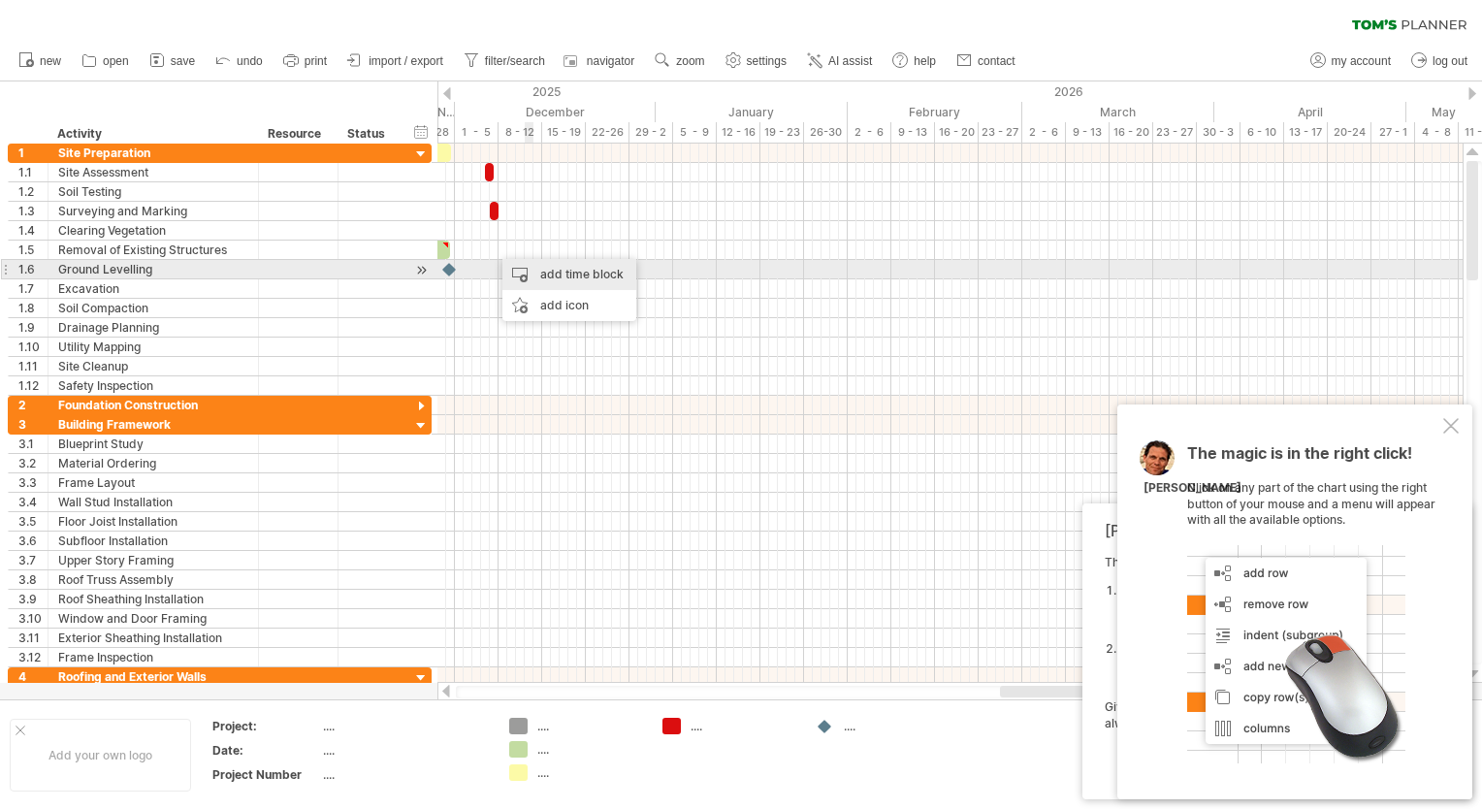
click at [540, 275] on div "add time block" at bounding box center [569, 274] width 134 height 31
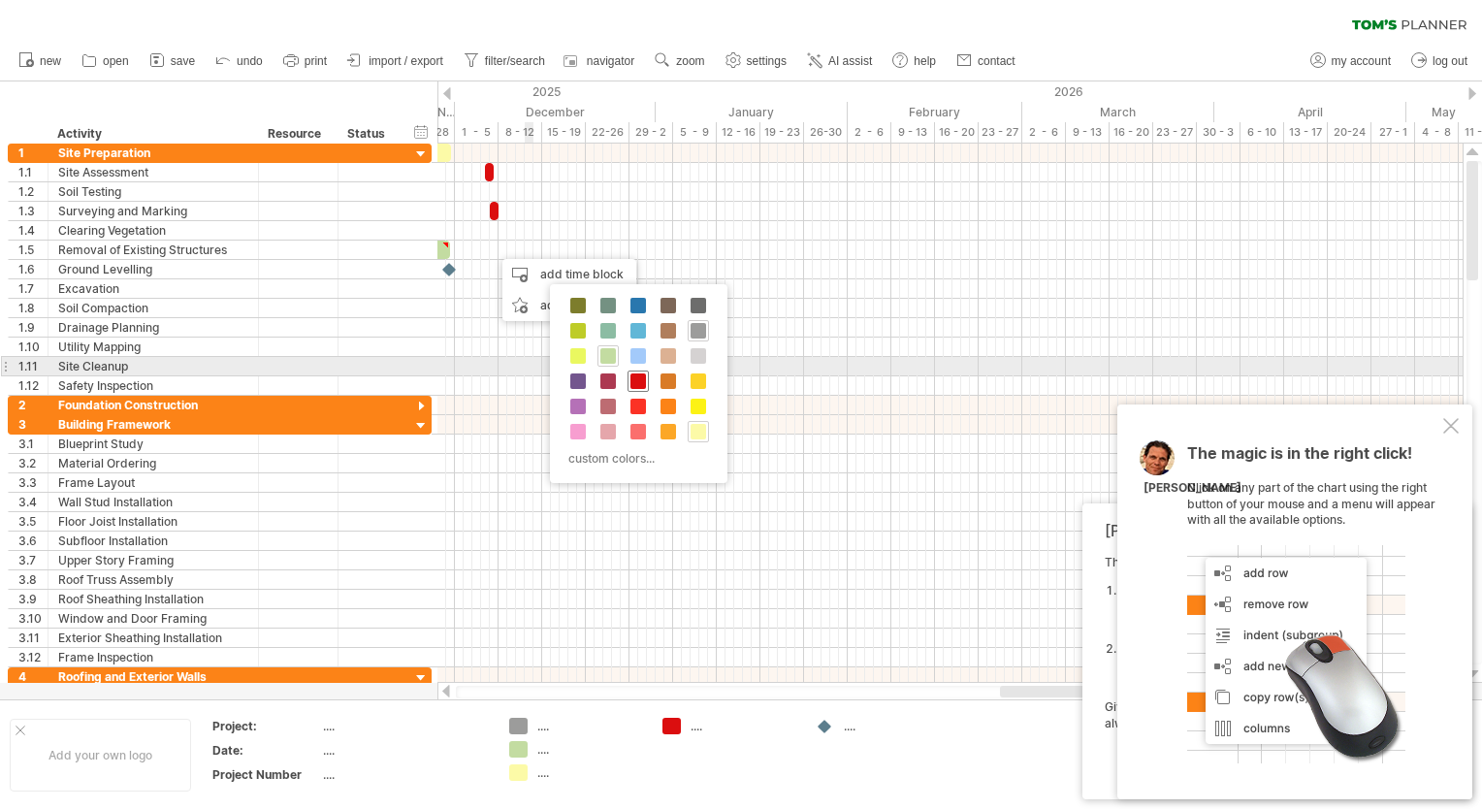
click at [631, 375] on span at bounding box center [639, 381] width 16 height 16
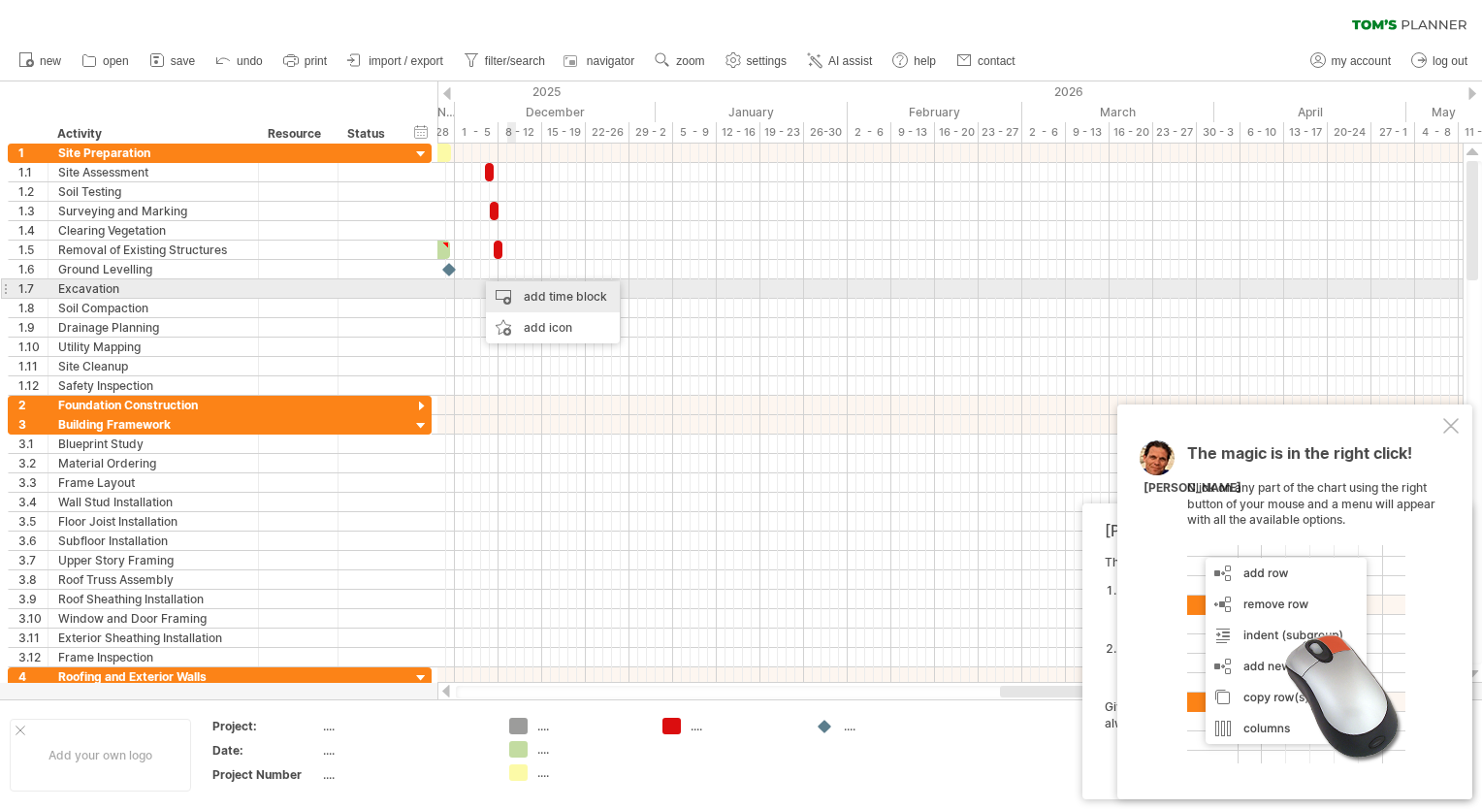
click at [520, 296] on div "add time block" at bounding box center [553, 296] width 134 height 31
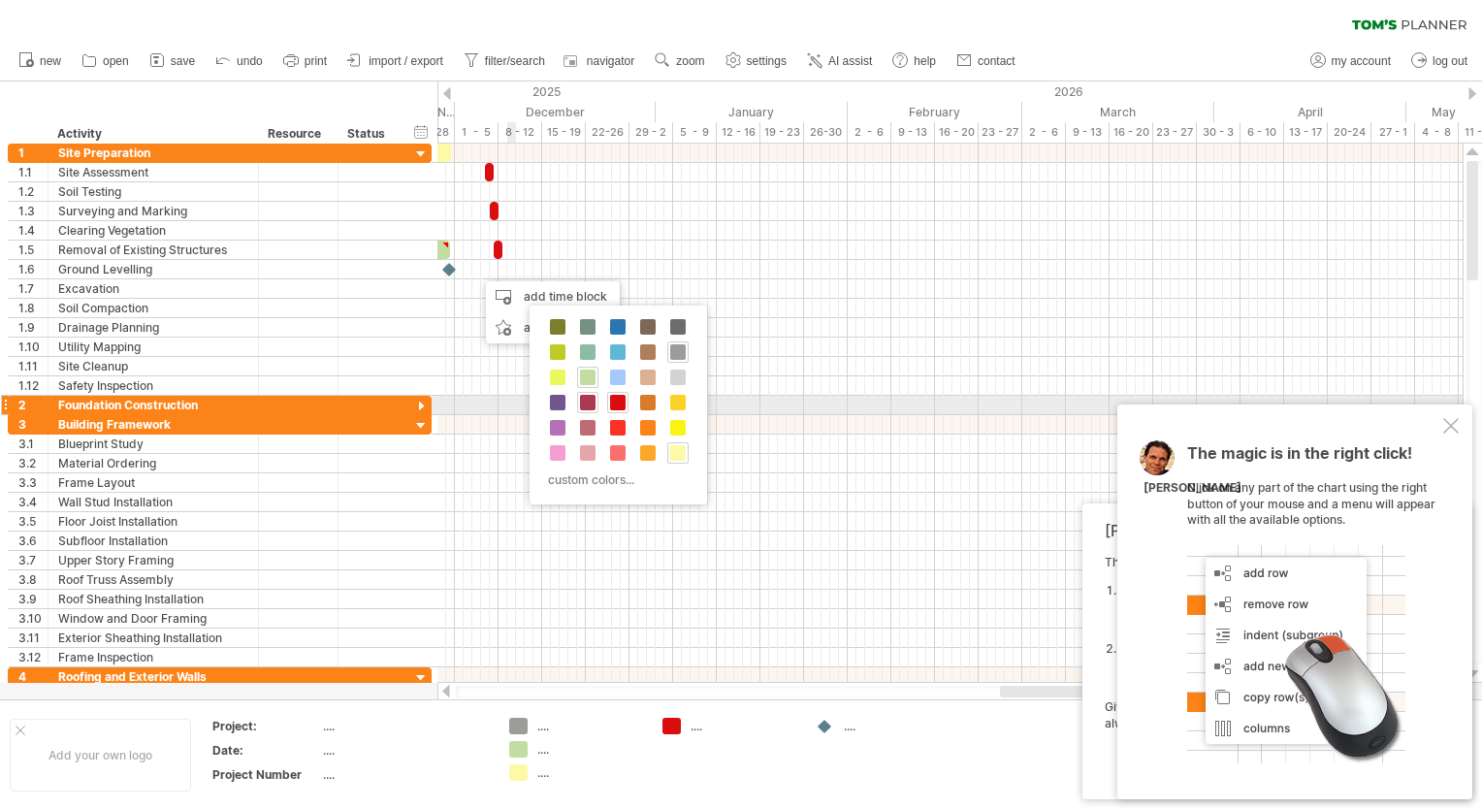
click at [584, 401] on span at bounding box center [588, 403] width 16 height 16
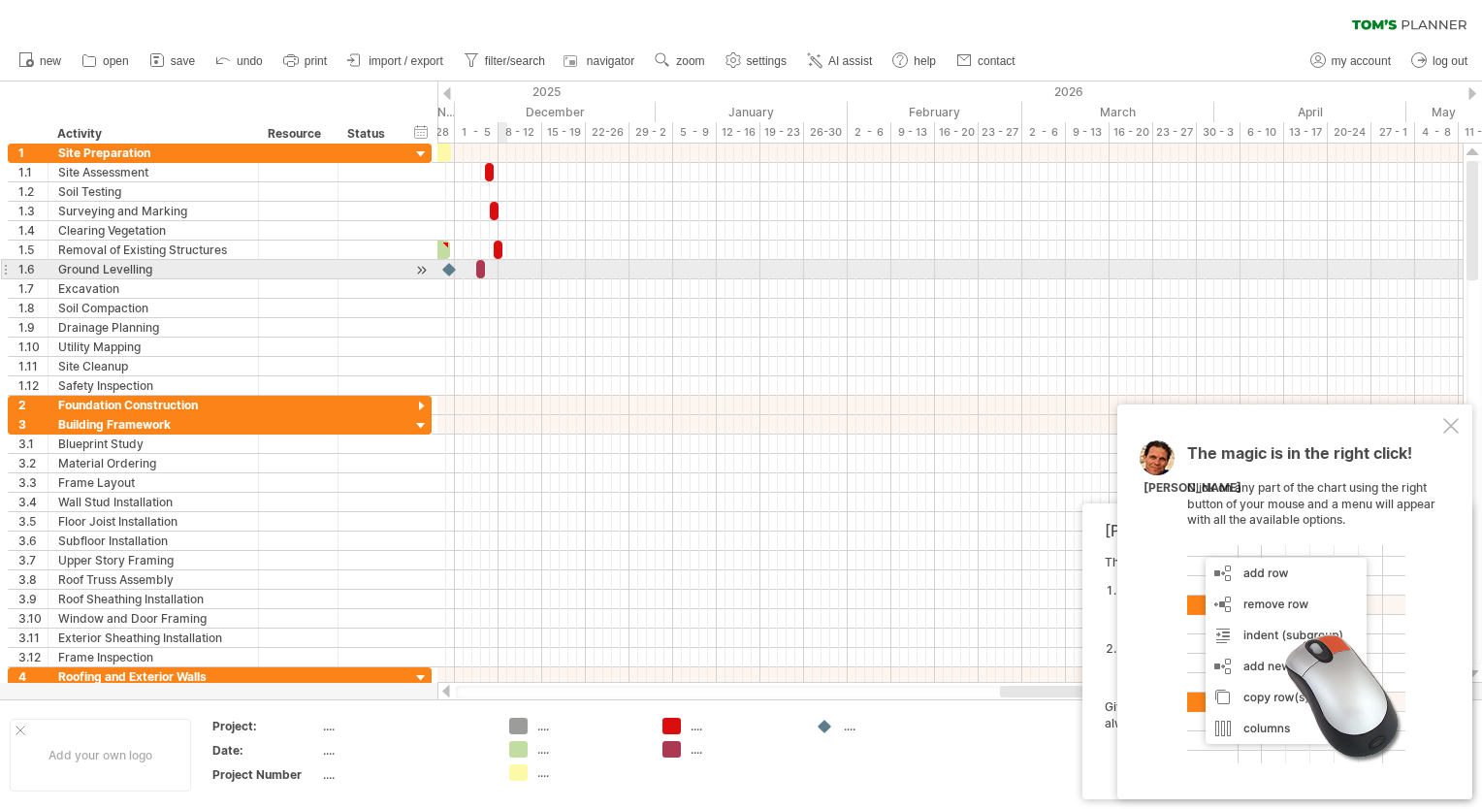
drag, startPoint x: 502, startPoint y: 268, endPoint x: 516, endPoint y: 277, distance: 16.7
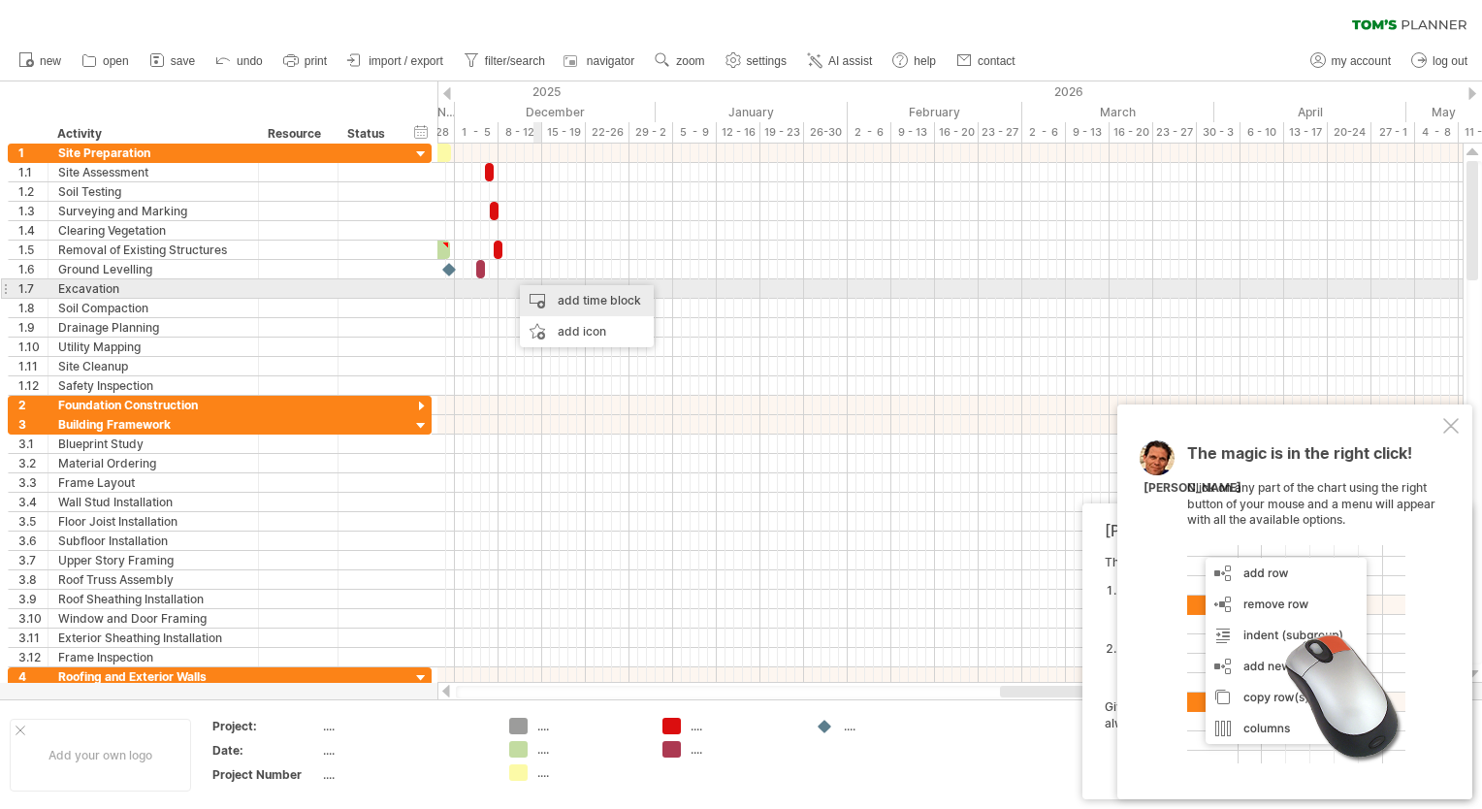
click at [554, 296] on div "add time block" at bounding box center [587, 300] width 134 height 31
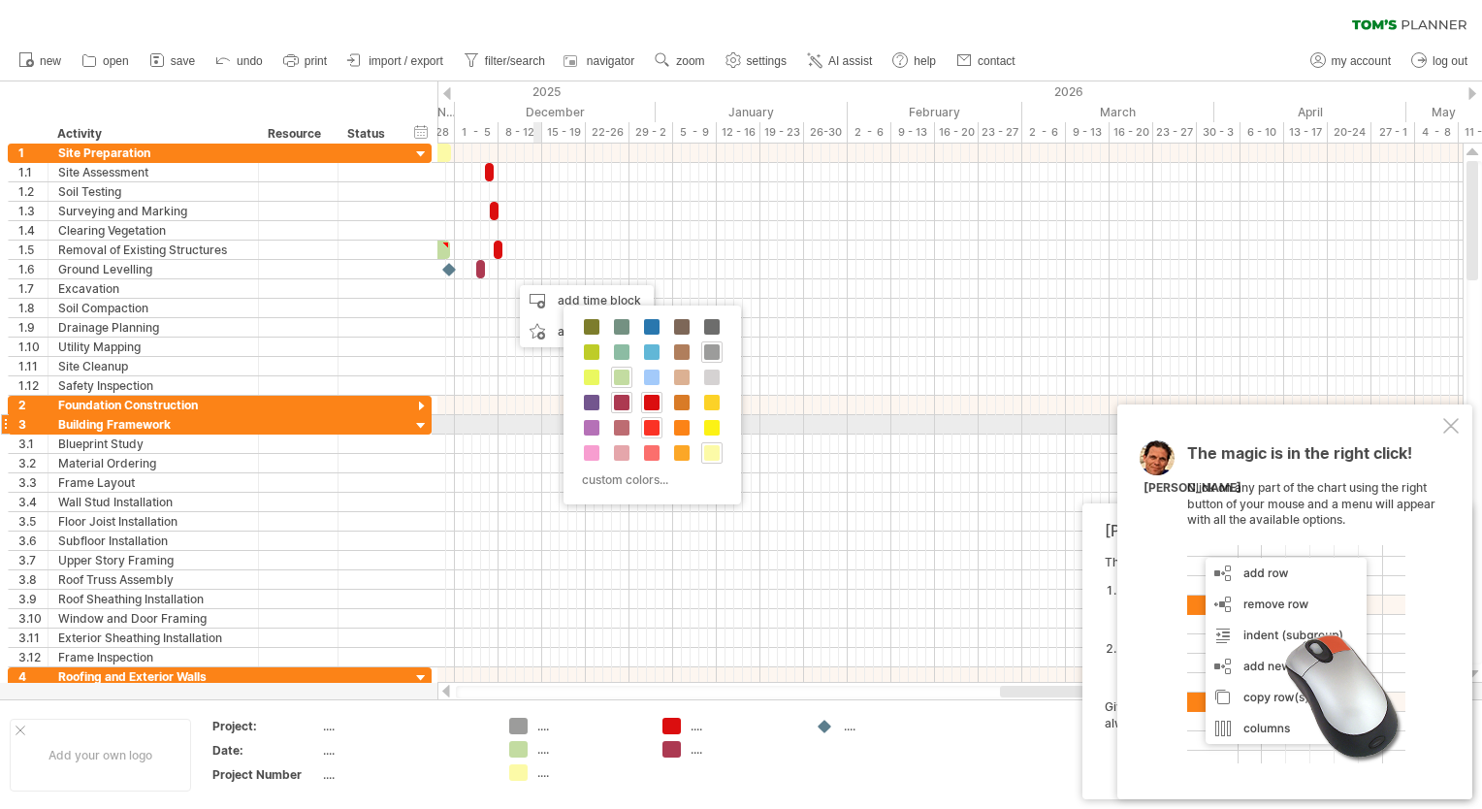
click at [648, 427] on span at bounding box center [652, 428] width 16 height 16
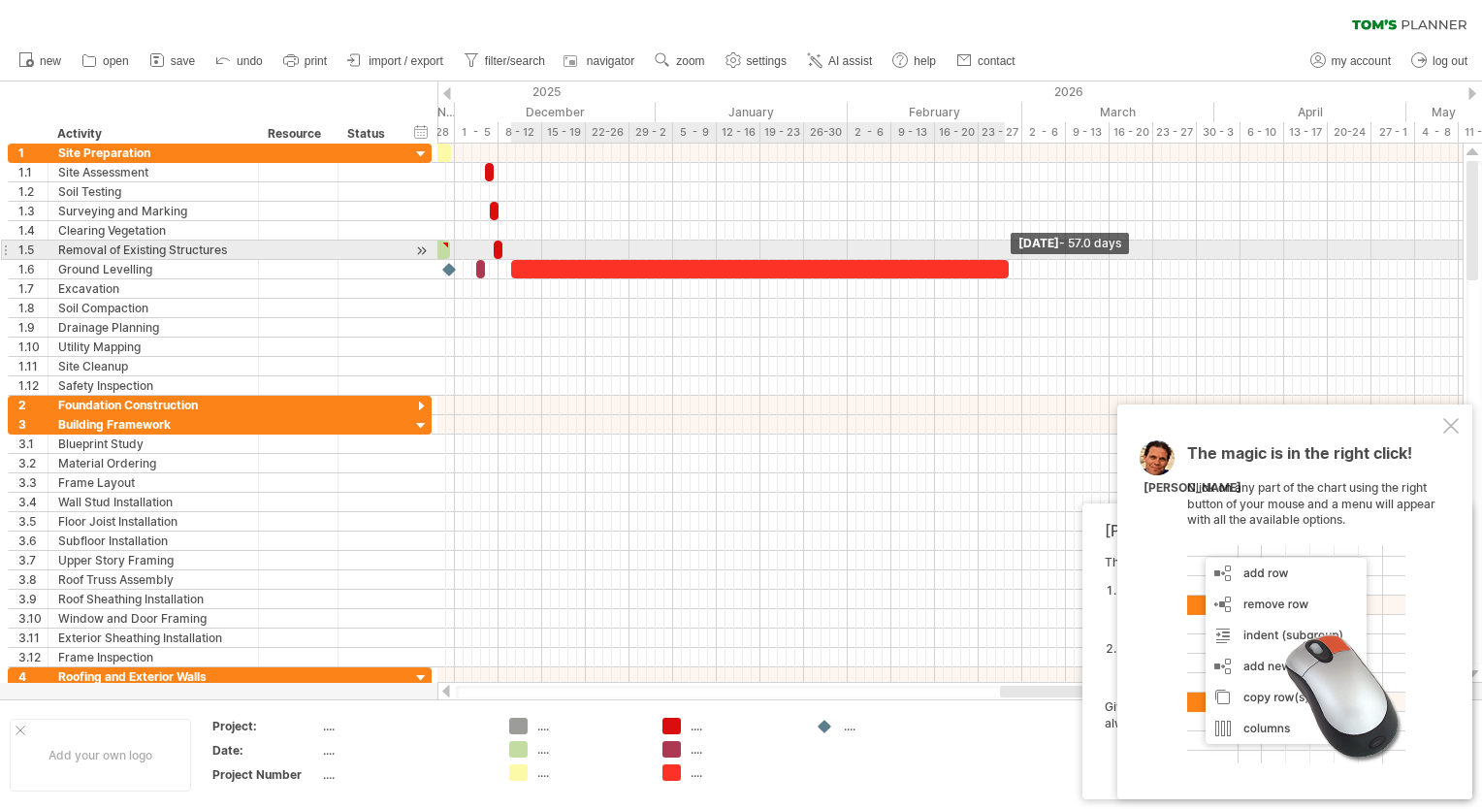
drag, startPoint x: 519, startPoint y: 267, endPoint x: 1007, endPoint y: 256, distance: 488.0
click at [1007, 256] on div "example time blocks: ***** [DATE] - 57.0 days [DATE]" at bounding box center [949, 413] width 1025 height 539
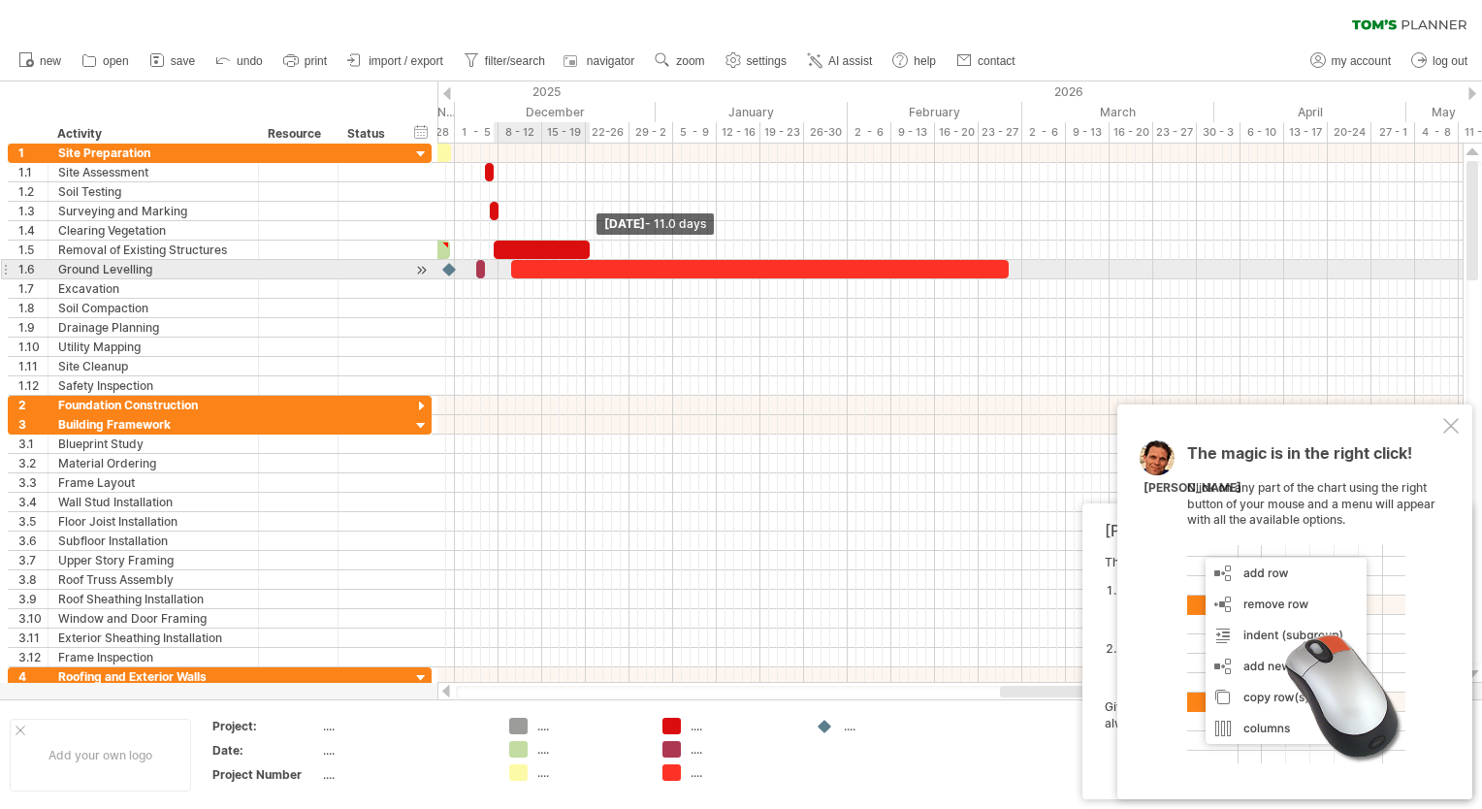
drag, startPoint x: 504, startPoint y: 249, endPoint x: 592, endPoint y: 262, distance: 88.2
click at [280, 262] on div "example time blocks: *****" at bounding box center [280, 270] width 0 height 252
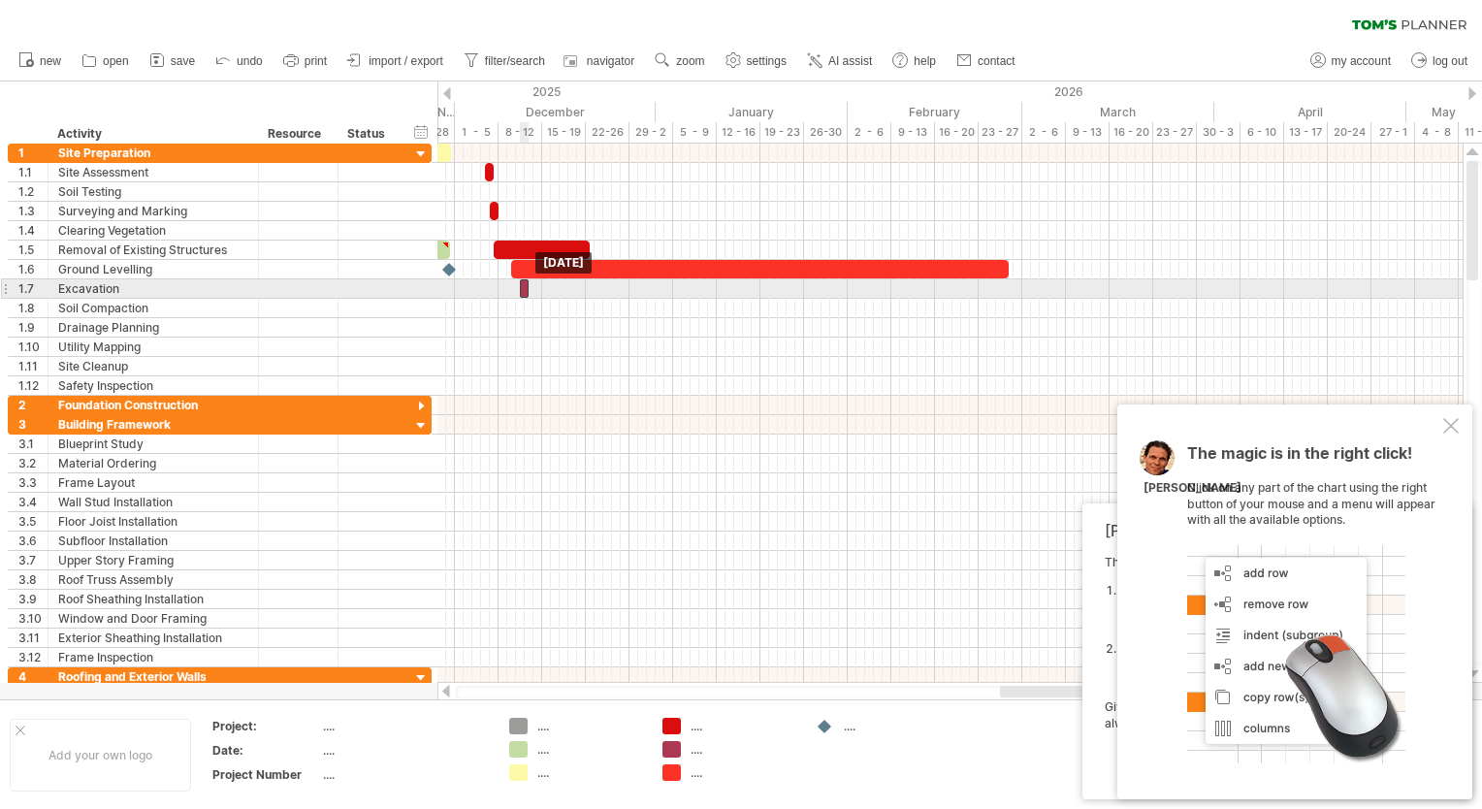
drag, startPoint x: 480, startPoint y: 269, endPoint x: 525, endPoint y: 285, distance: 47.6
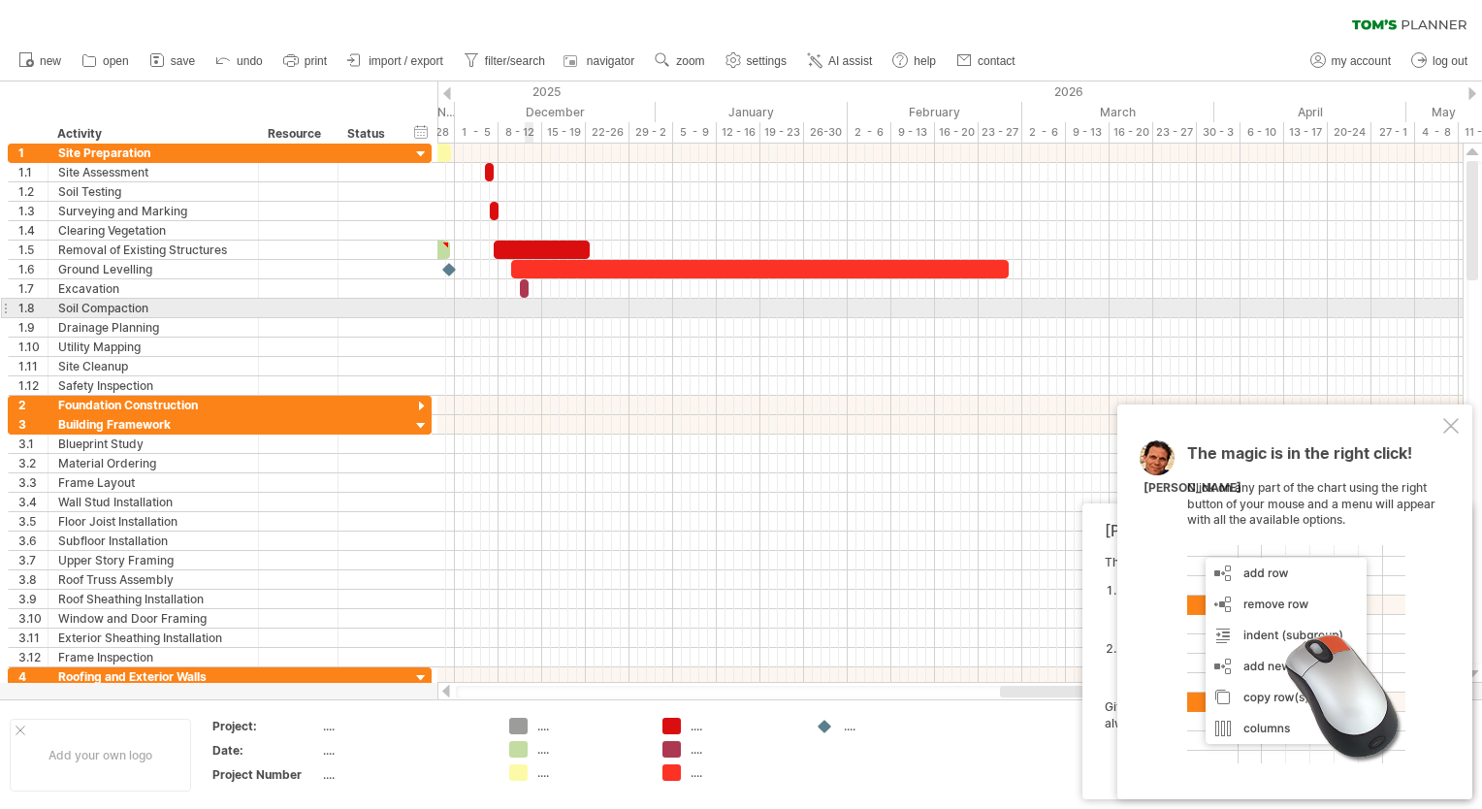
click at [526, 307] on div at bounding box center [949, 308] width 1025 height 19
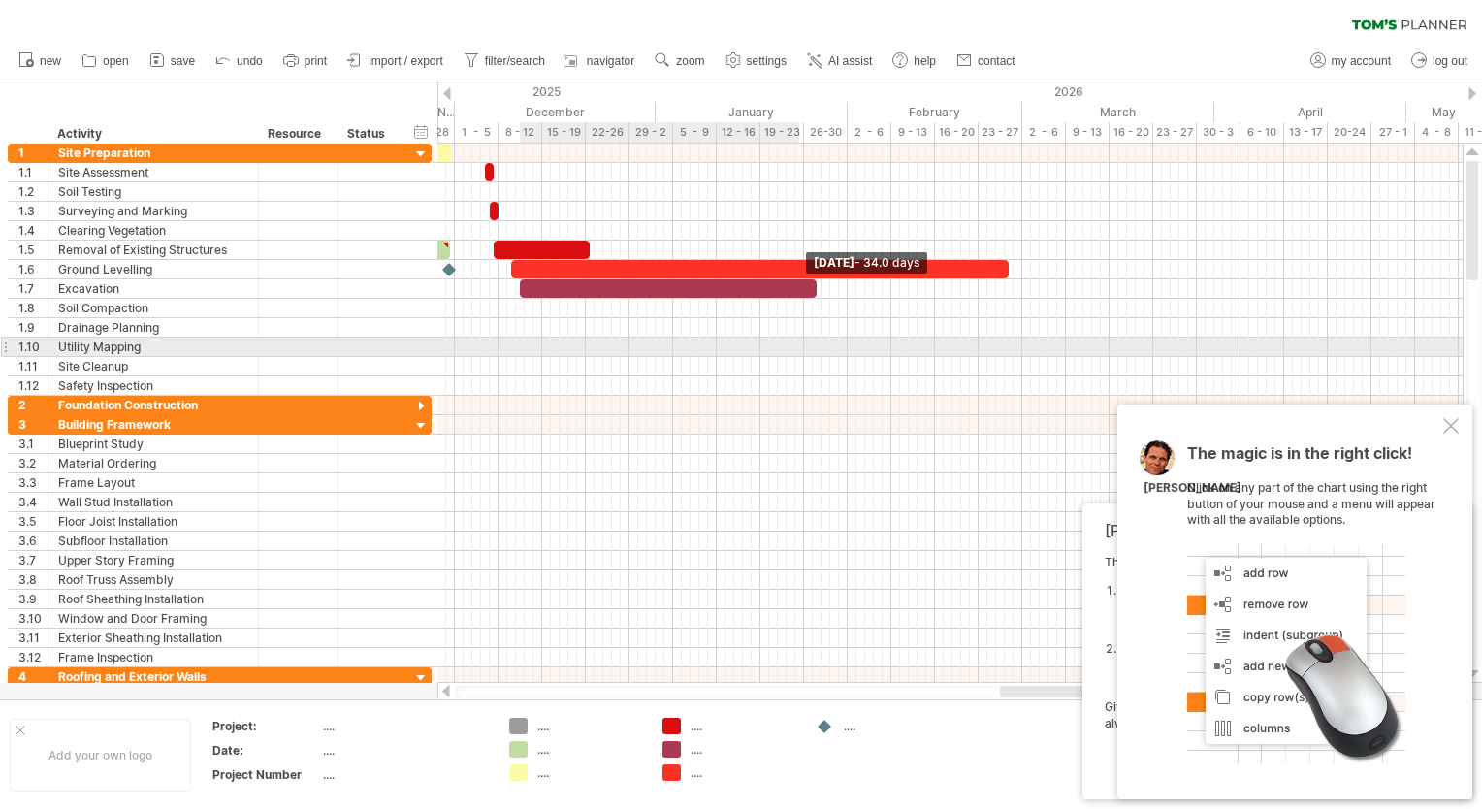
drag, startPoint x: 528, startPoint y: 284, endPoint x: 832, endPoint y: 347, distance: 311.0
click at [832, 347] on div "example time blocks: ***** [DATE] - 34.0 days [DATE]" at bounding box center [949, 413] width 1025 height 539
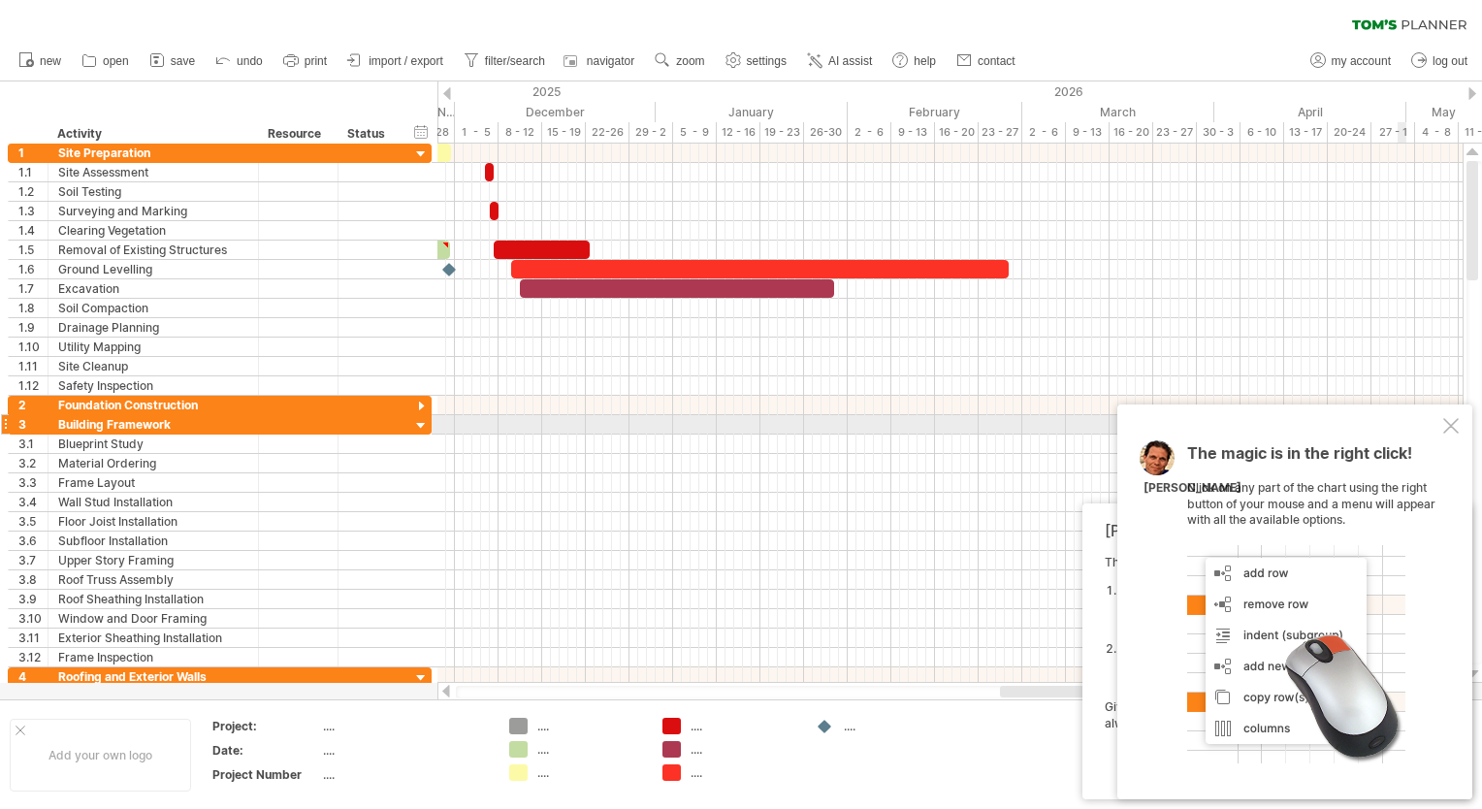
click at [1451, 428] on div at bounding box center [1451, 426] width 16 height 16
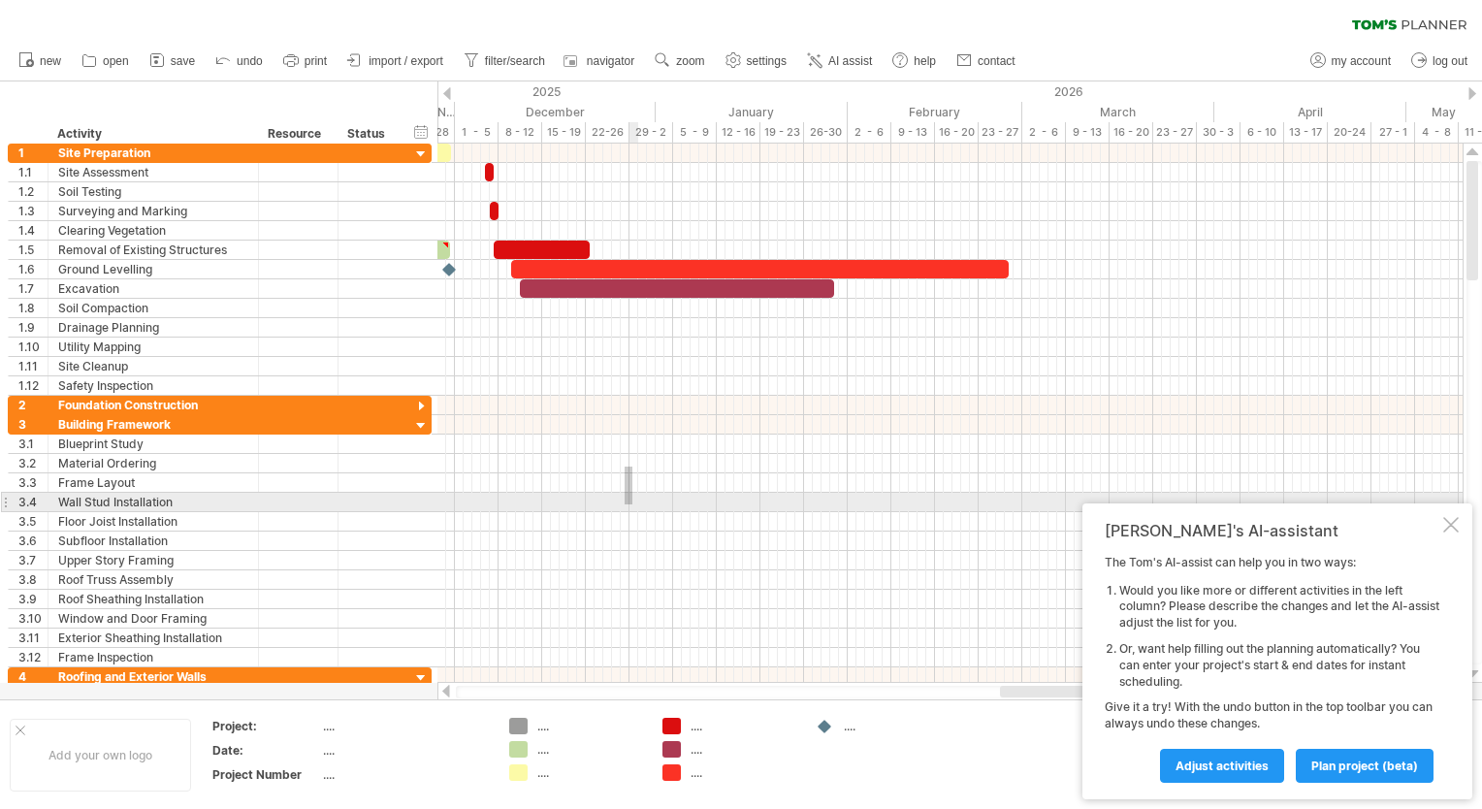
drag, startPoint x: 625, startPoint y: 467, endPoint x: 663, endPoint y: 518, distance: 64.4
click at [663, 518] on div at bounding box center [949, 541] width 1025 height 252
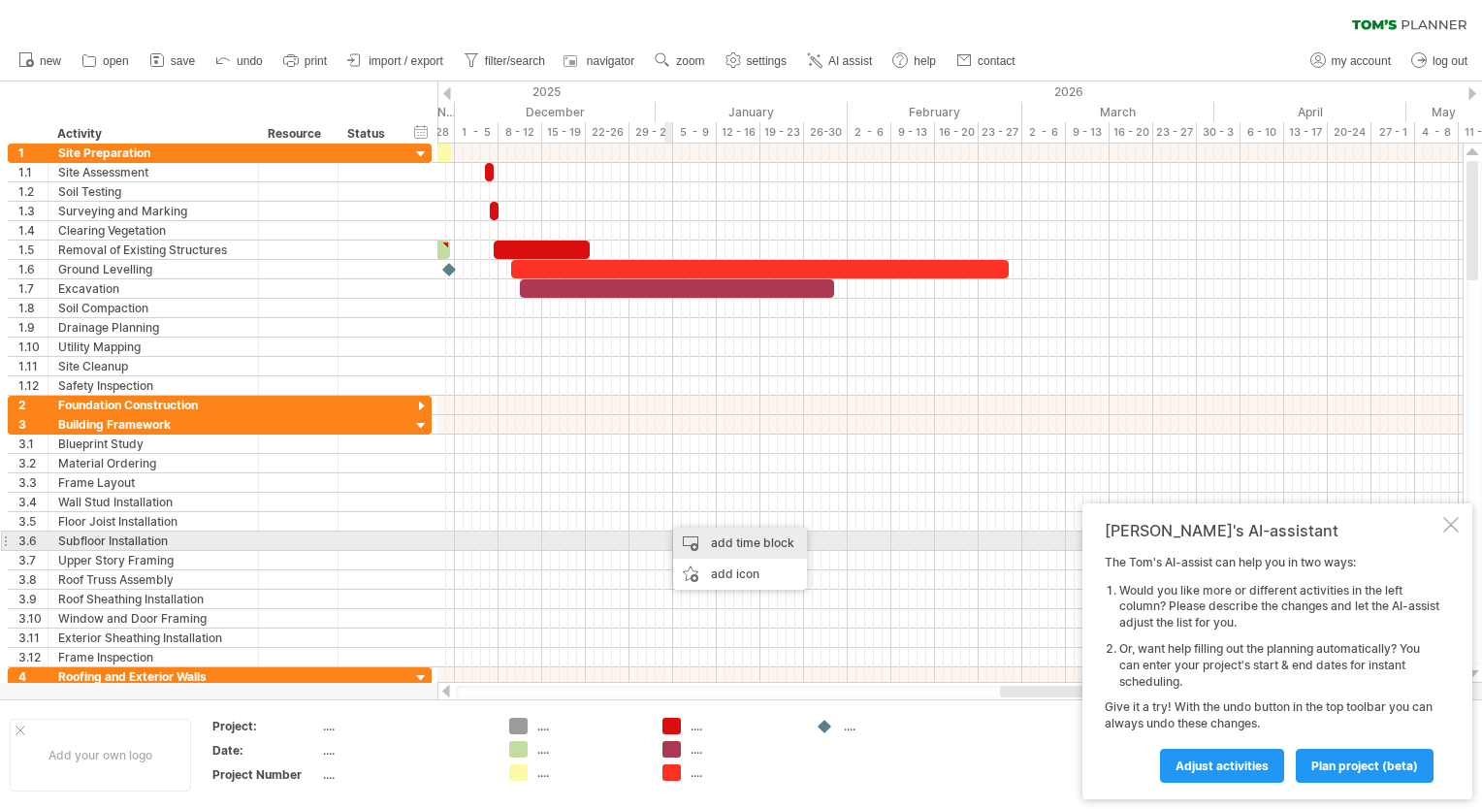
click at [706, 541] on div "add time block" at bounding box center [740, 543] width 134 height 31
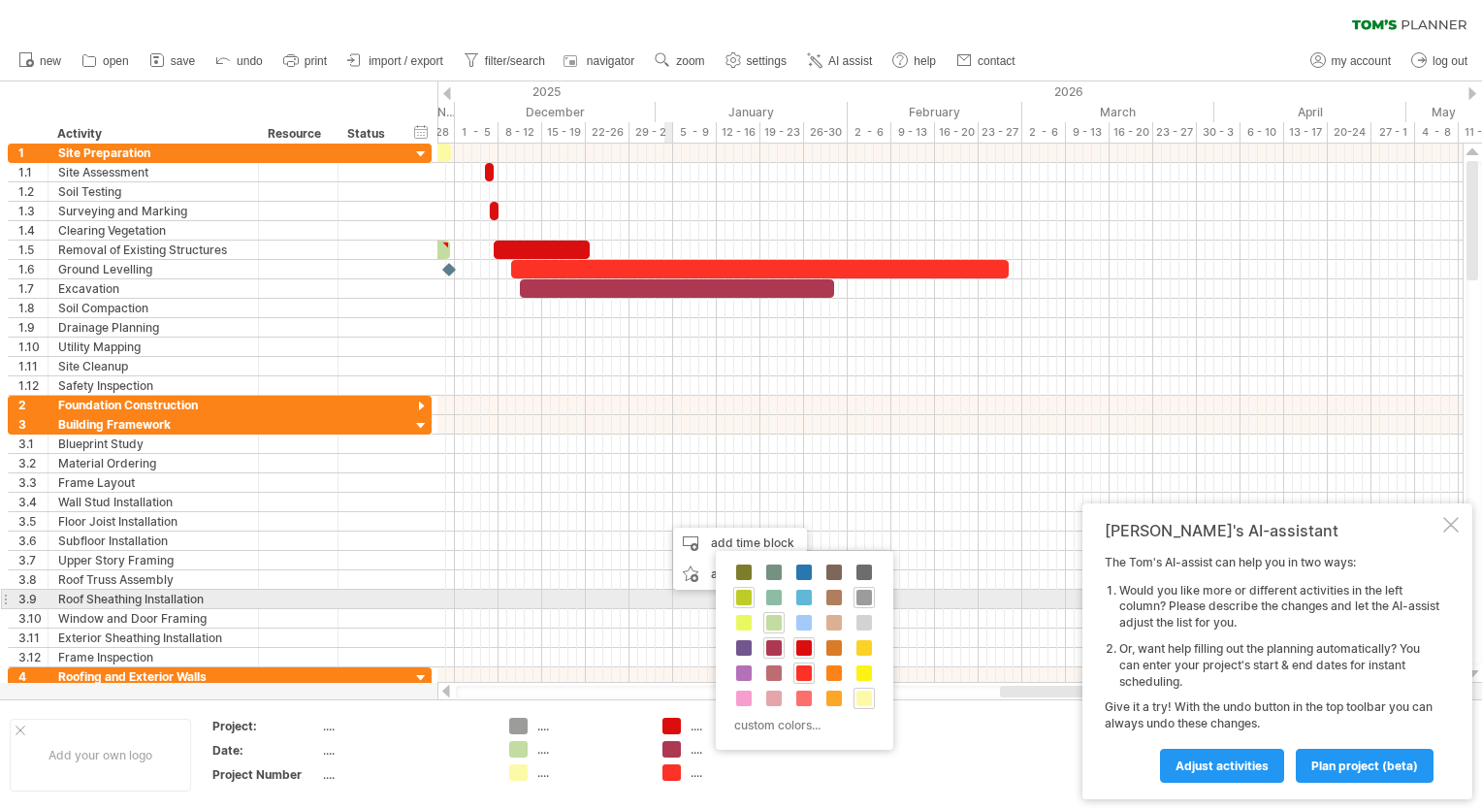
click at [748, 599] on span at bounding box center [744, 598] width 16 height 16
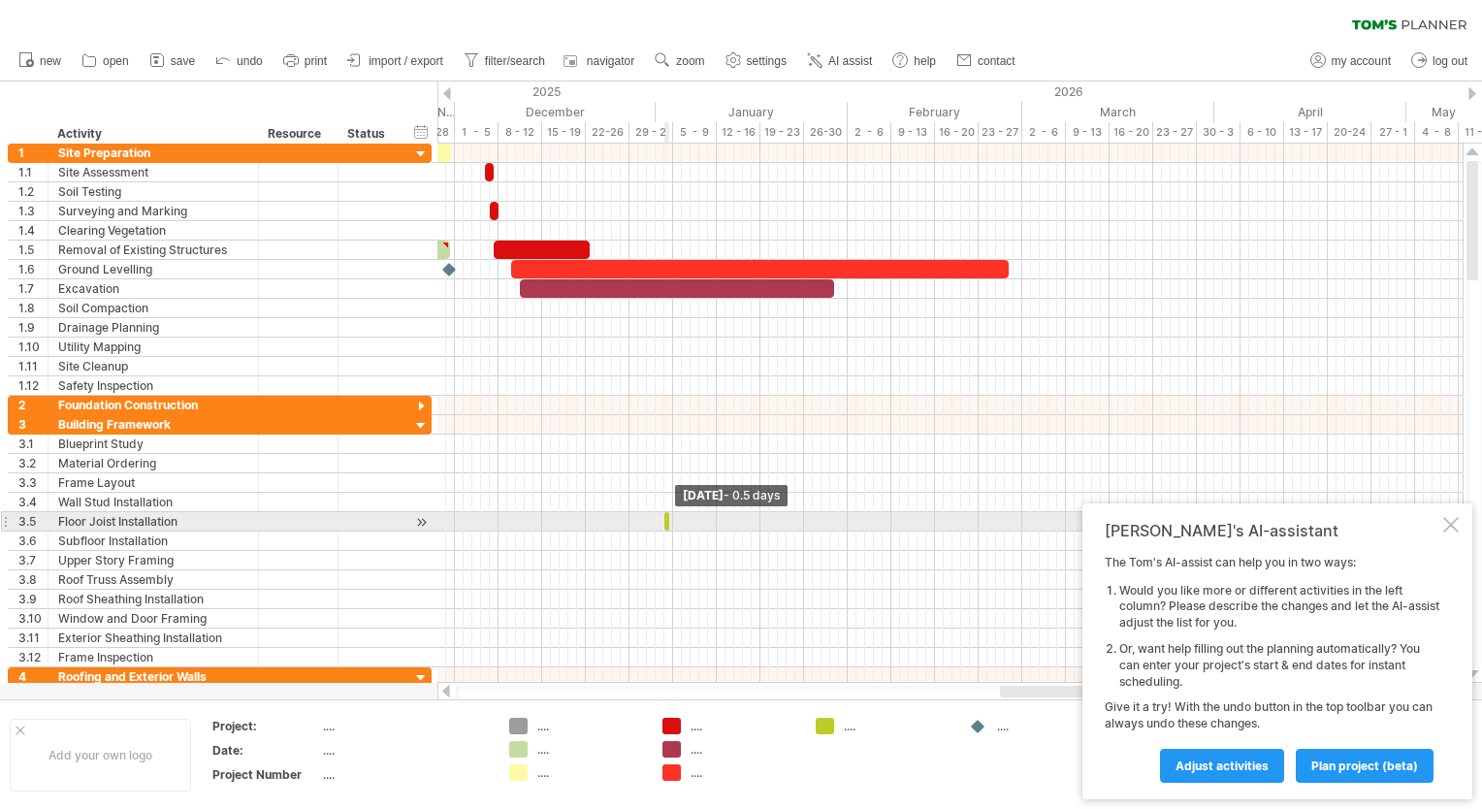
drag, startPoint x: 673, startPoint y: 523, endPoint x: 657, endPoint y: 522, distance: 16.5
click at [657, 522] on div "example time blocks: ***** [DATE] - 0.5 days [DATE]" at bounding box center [949, 413] width 1025 height 539
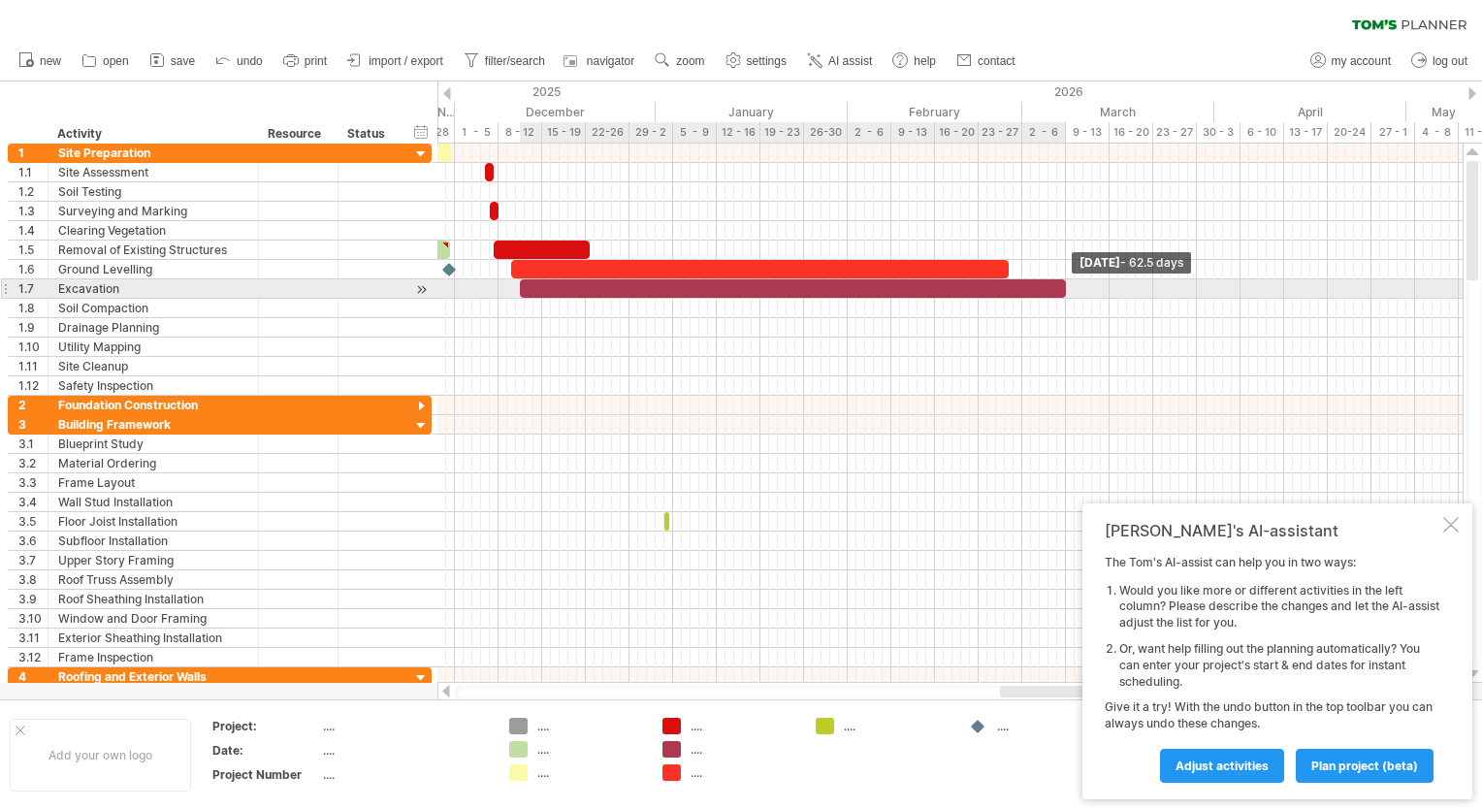
drag, startPoint x: 834, startPoint y: 285, endPoint x: 1066, endPoint y: 287, distance: 231.8
click at [1066, 287] on span at bounding box center [1066, 288] width 8 height 18
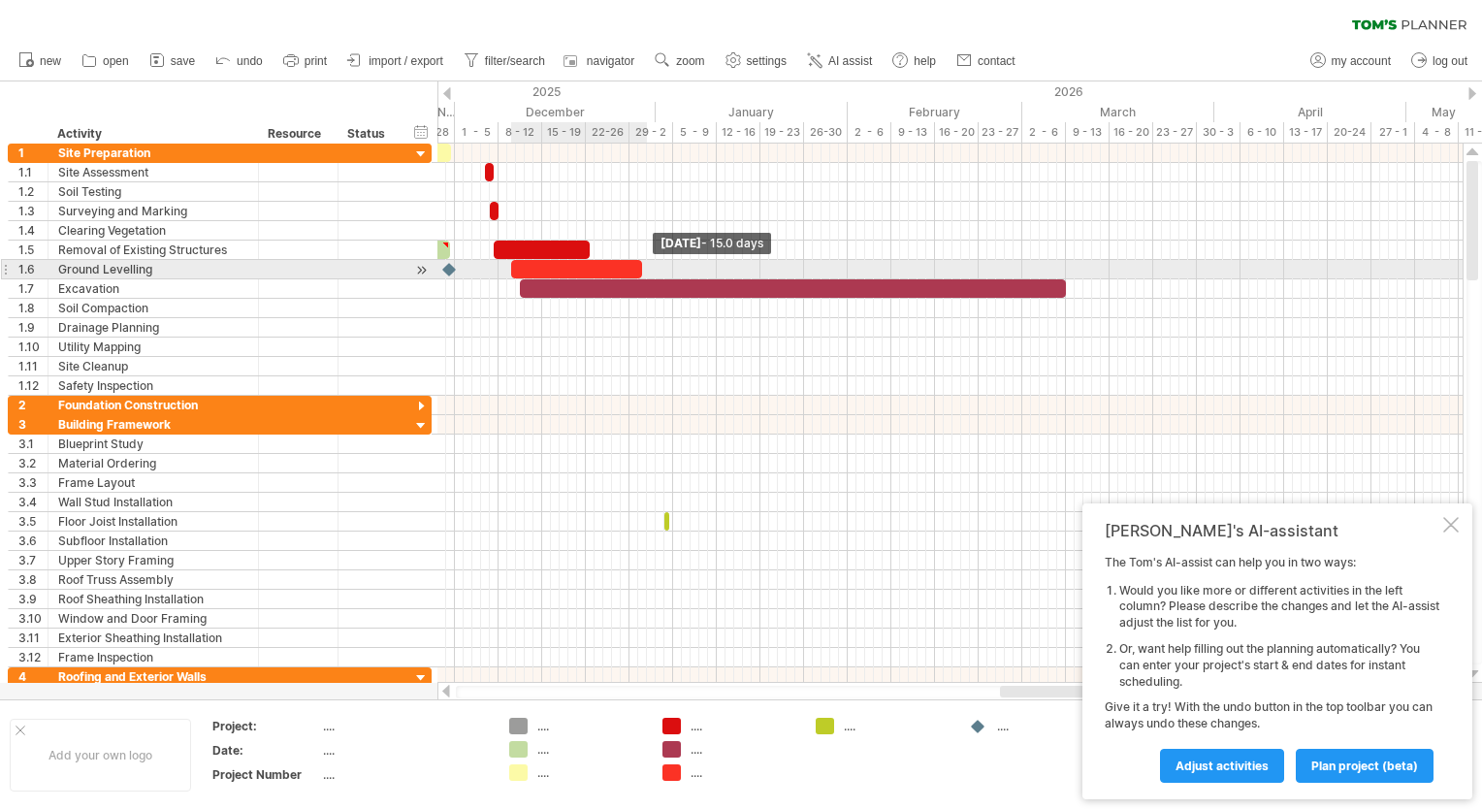
drag, startPoint x: 1005, startPoint y: 264, endPoint x: 638, endPoint y: 274, distance: 366.8
click at [638, 274] on span at bounding box center [642, 269] width 8 height 18
